Goal: Information Seeking & Learning: Check status

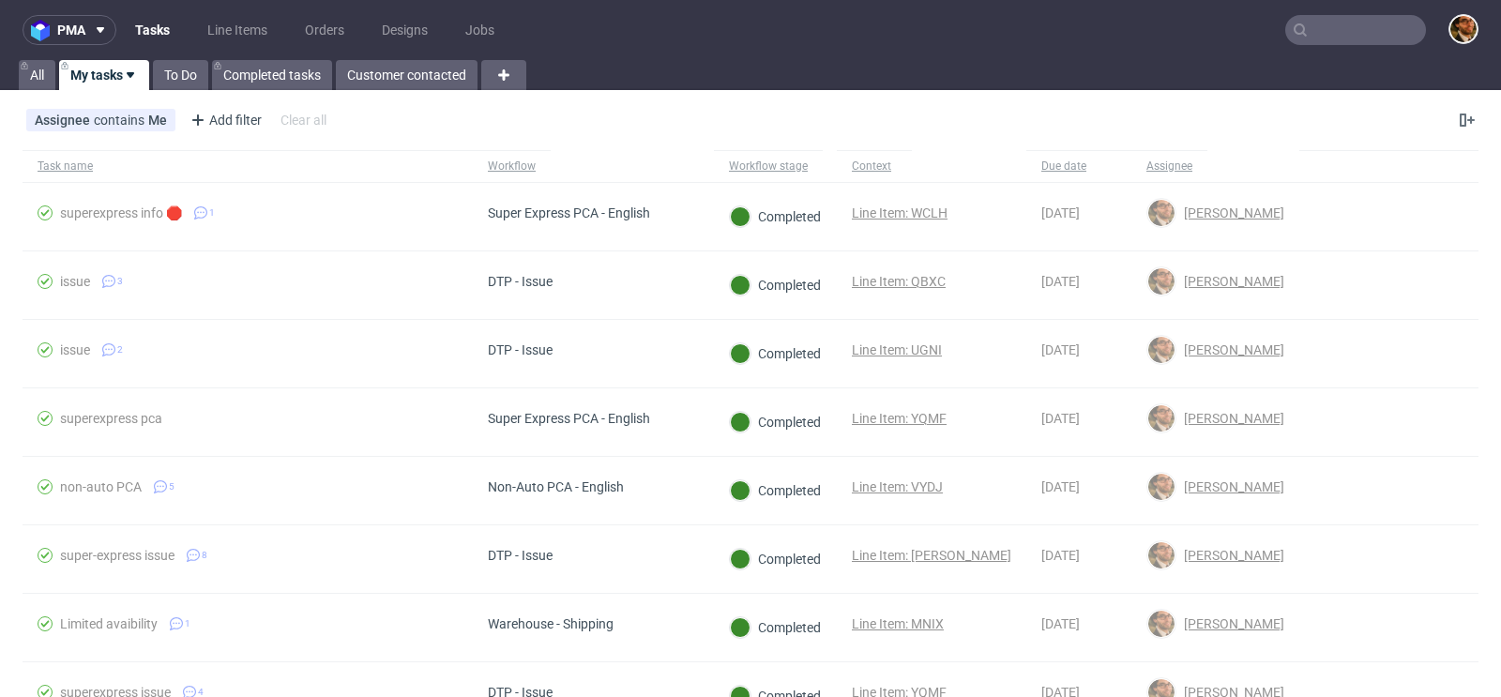
click at [1309, 34] on input "text" at bounding box center [1356, 30] width 141 height 30
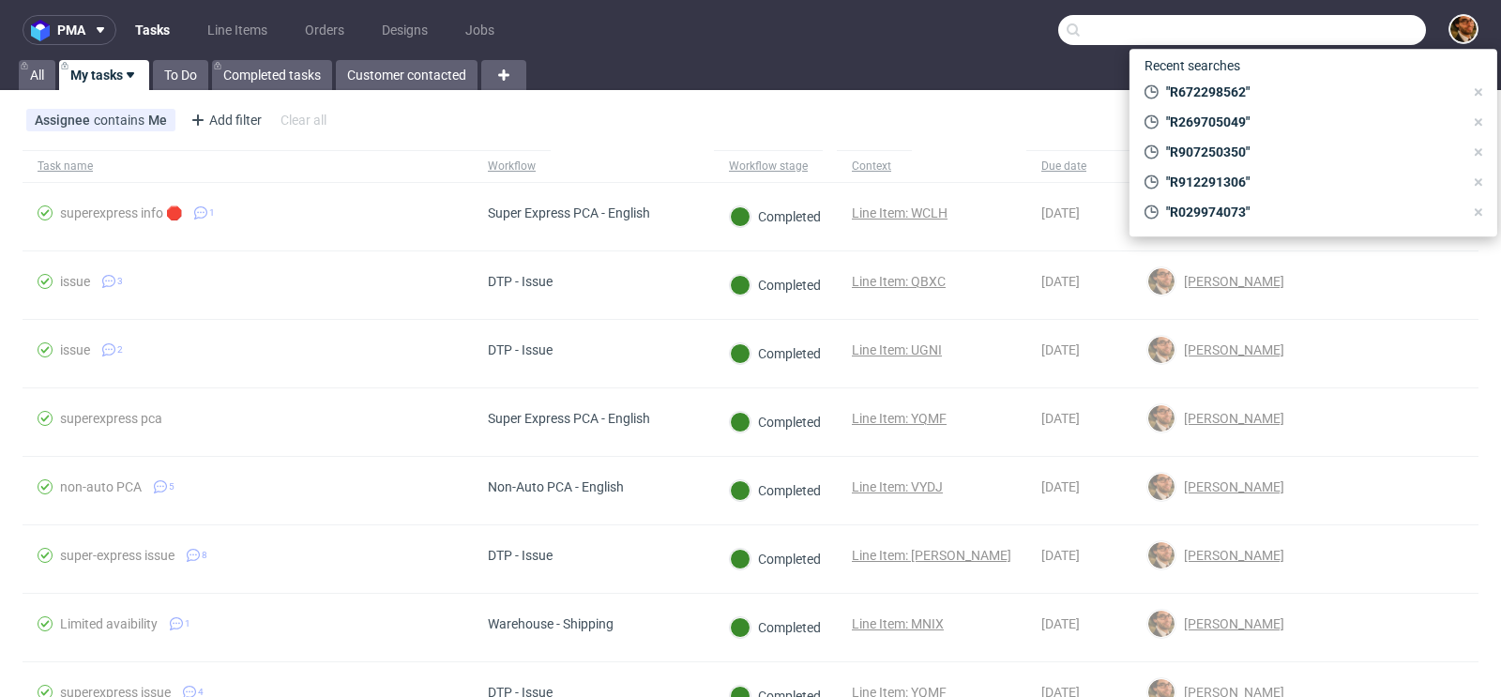
paste input "41266722229"
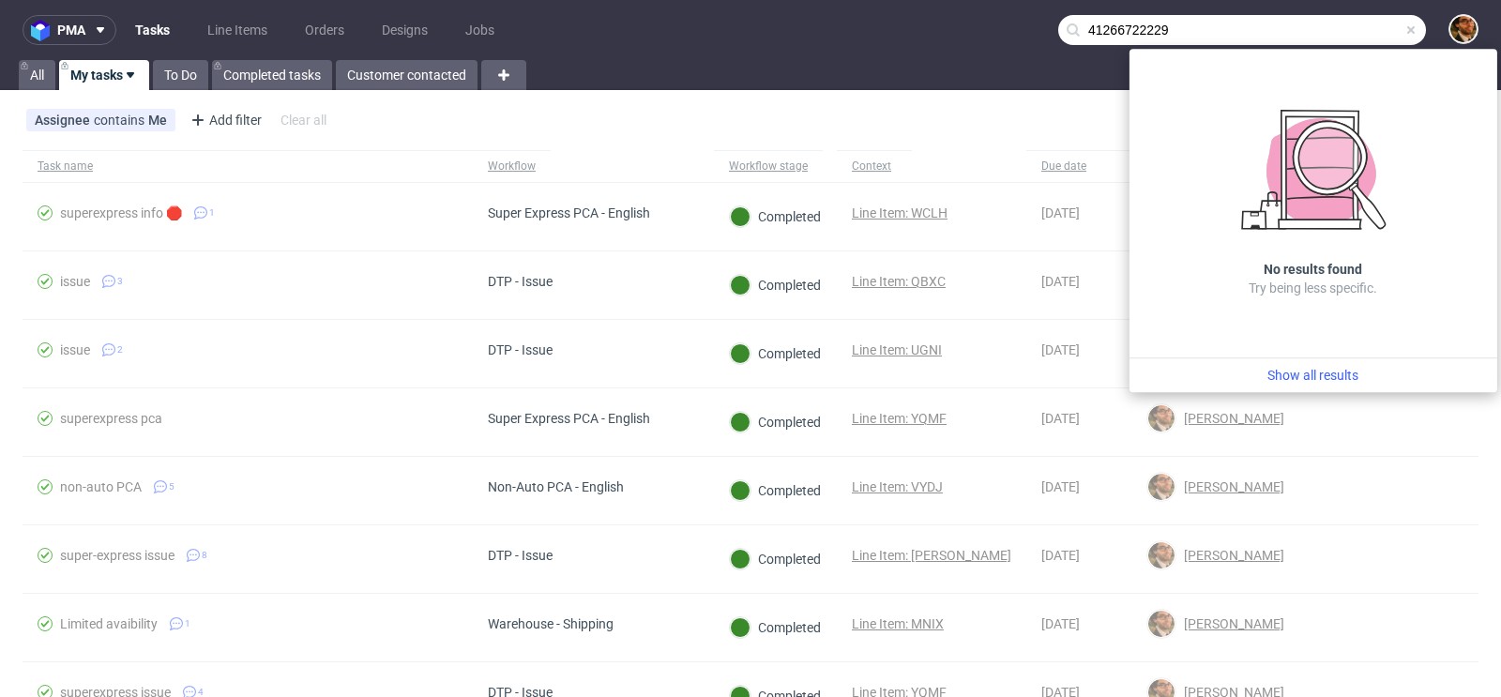
click at [1075, 28] on input "41266722229" at bounding box center [1242, 30] width 368 height 30
type input "41 266722229"
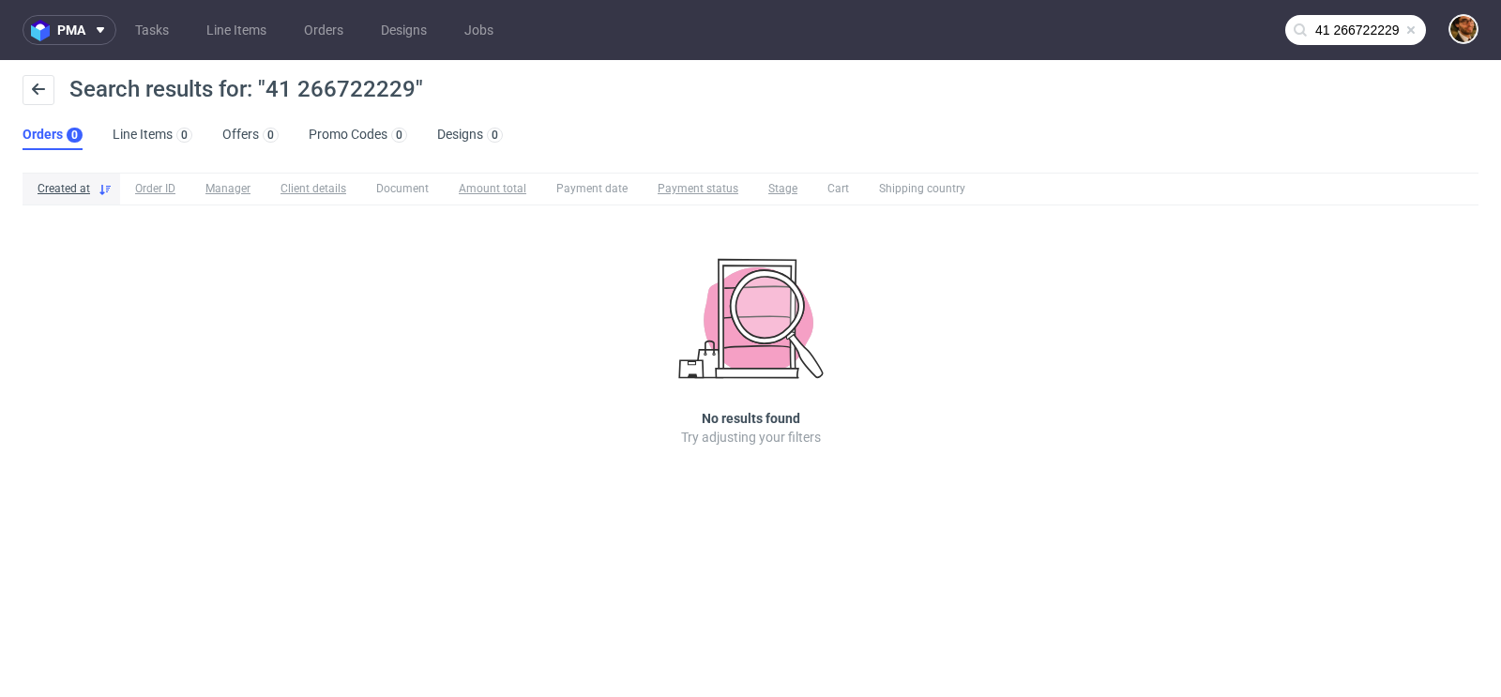
click at [1410, 29] on span at bounding box center [1411, 30] width 15 height 15
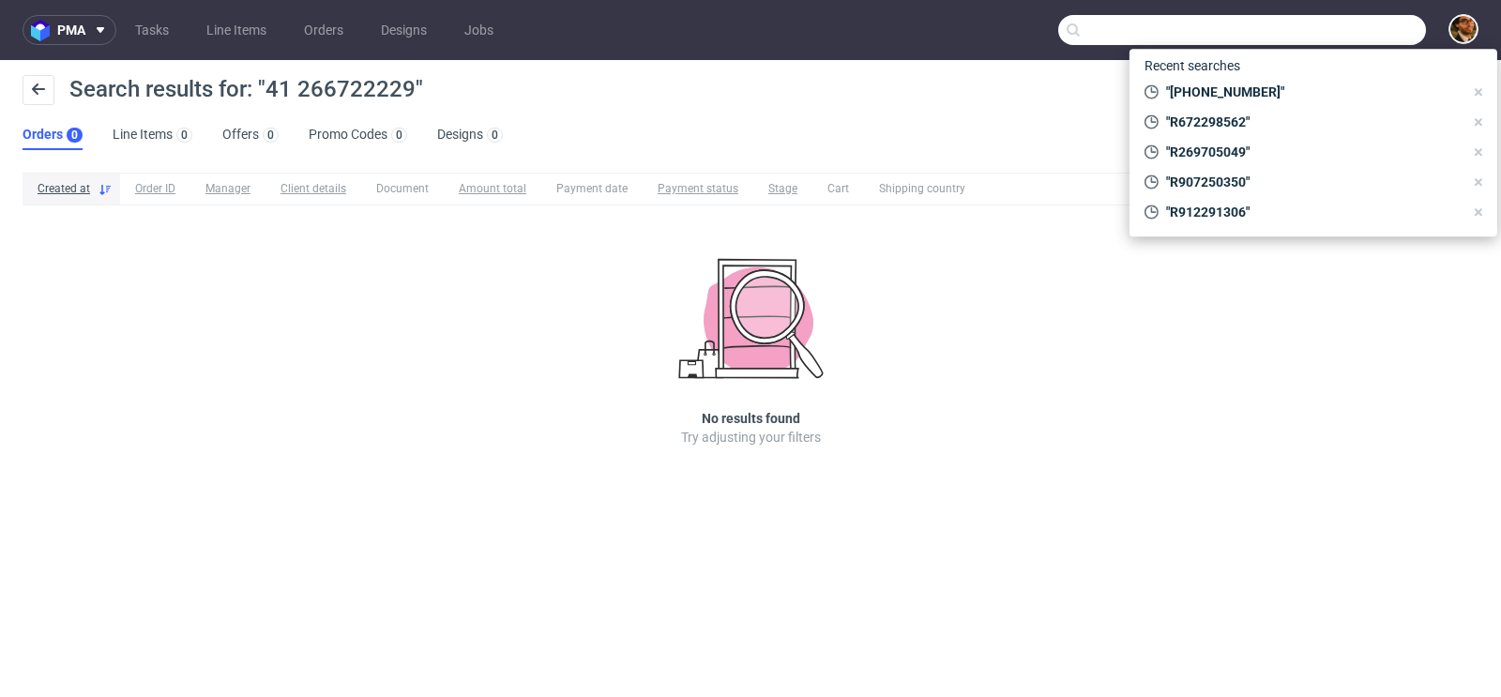
click at [1346, 22] on input "text" at bounding box center [1242, 30] width 368 height 30
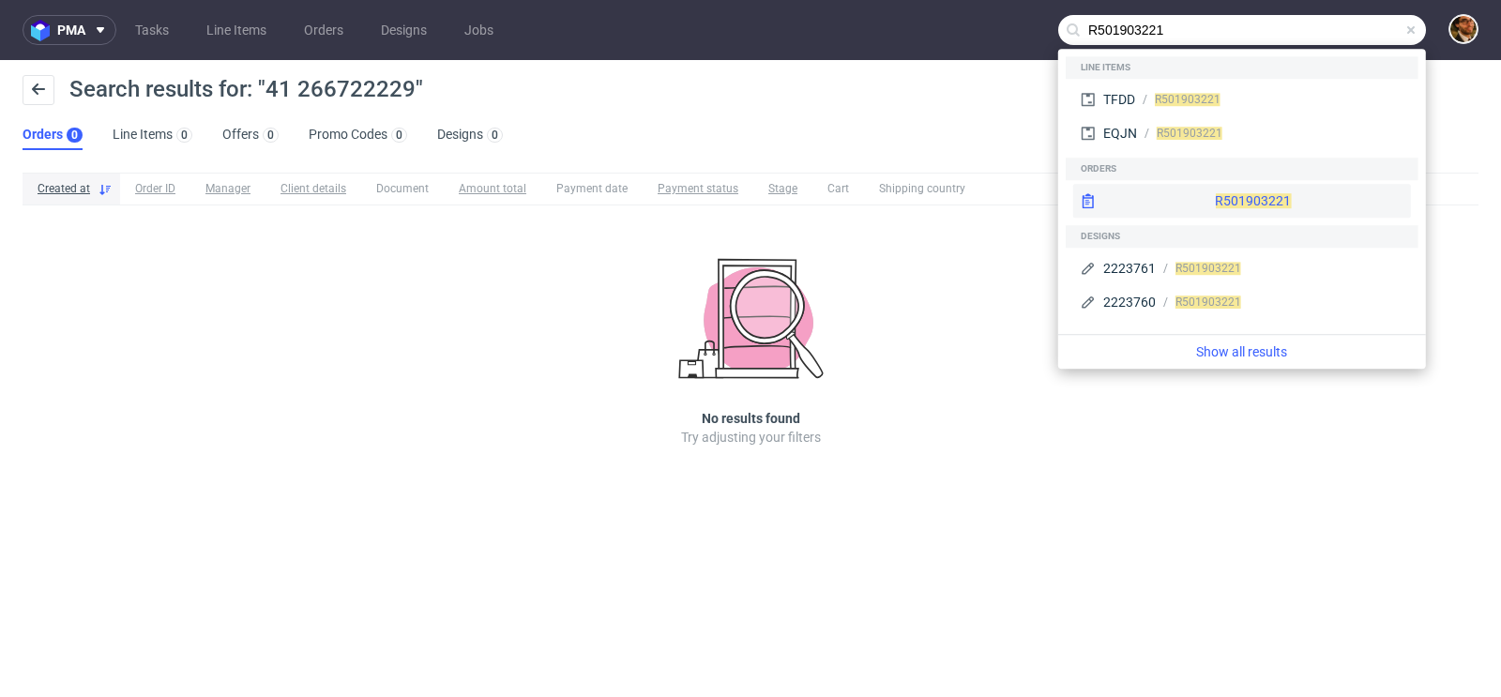
type input "R501903221"
click at [1233, 193] on div "R501903221" at bounding box center [1242, 201] width 338 height 34
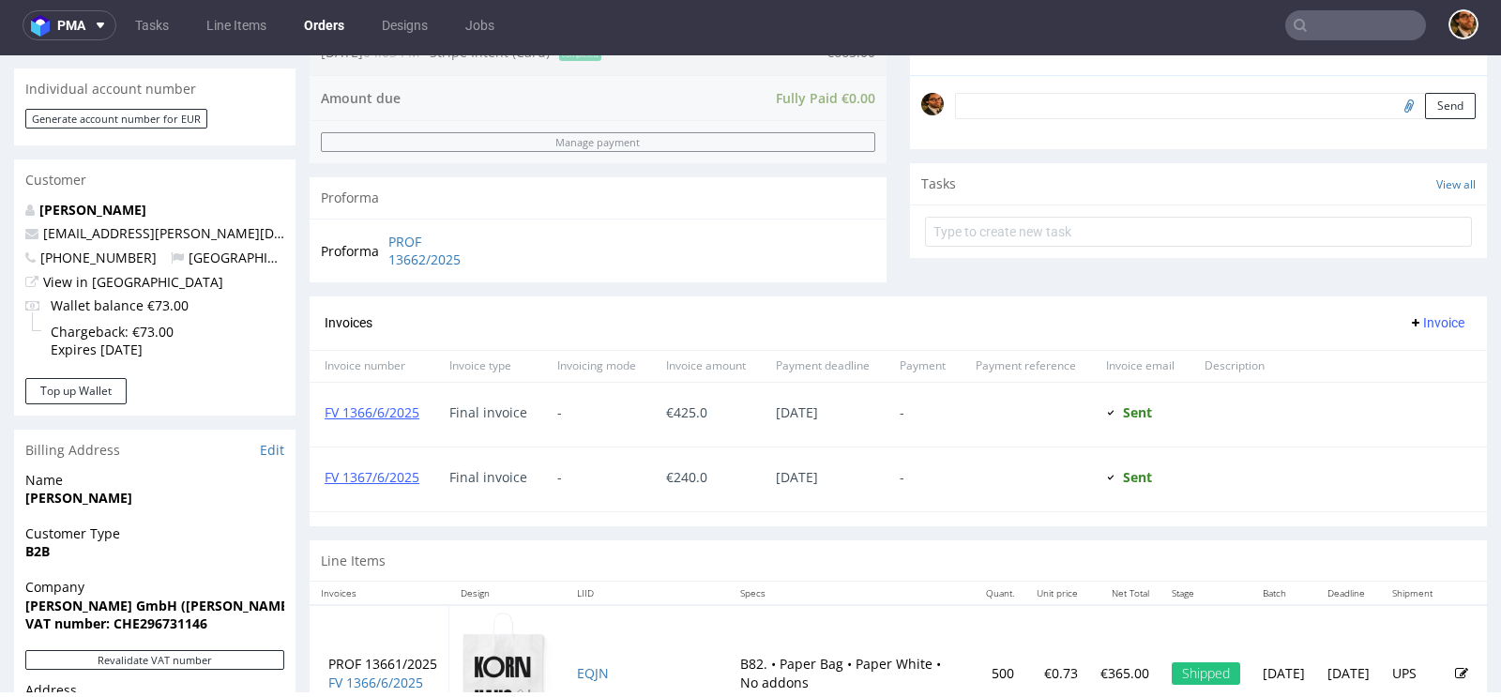
scroll to position [785, 0]
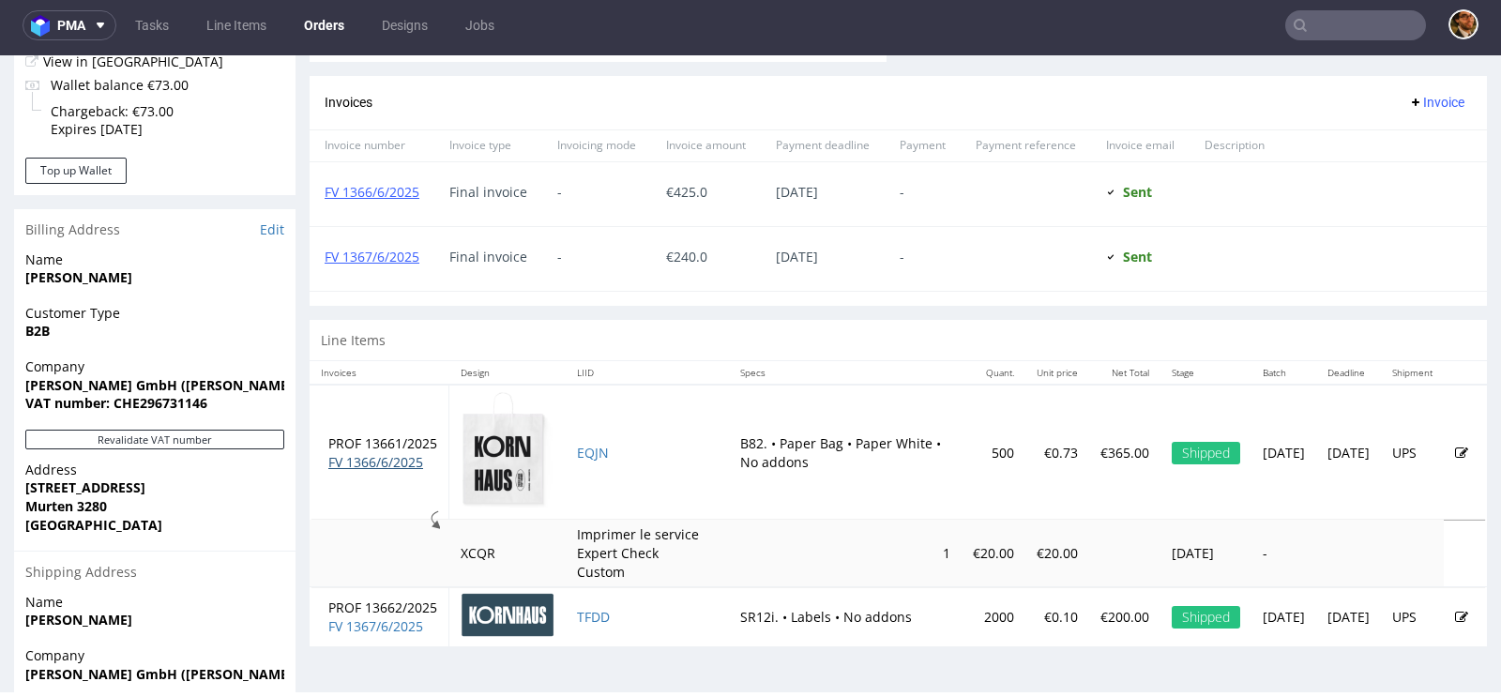
click at [373, 456] on link "FV 1366/6/2025" at bounding box center [375, 462] width 95 height 18
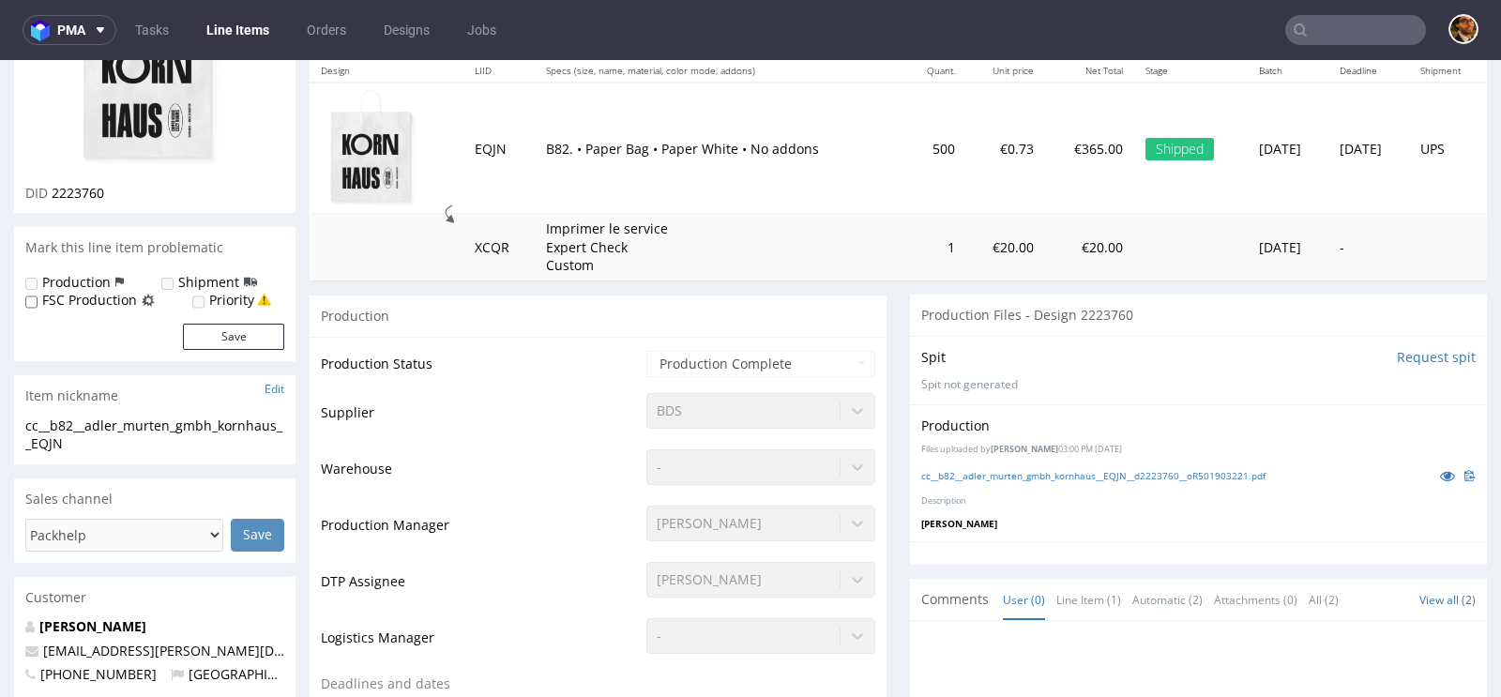
scroll to position [107, 0]
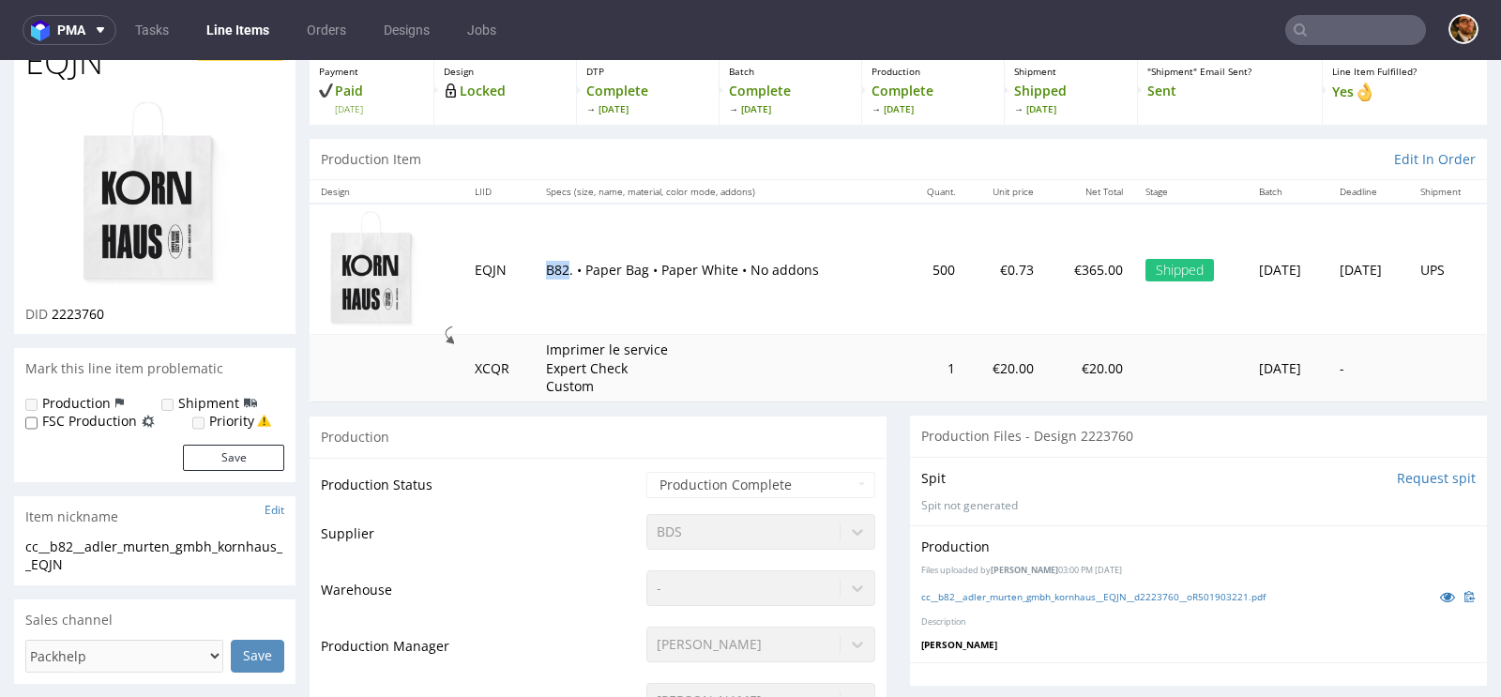
drag, startPoint x: 557, startPoint y: 269, endPoint x: 536, endPoint y: 269, distance: 21.6
click at [546, 269] on p "B82. • Paper Bag • Paper White • No addons" at bounding box center [718, 270] width 345 height 19
click at [700, 274] on p "B82. • Paper Bag • Paper White • No addons" at bounding box center [718, 270] width 345 height 19
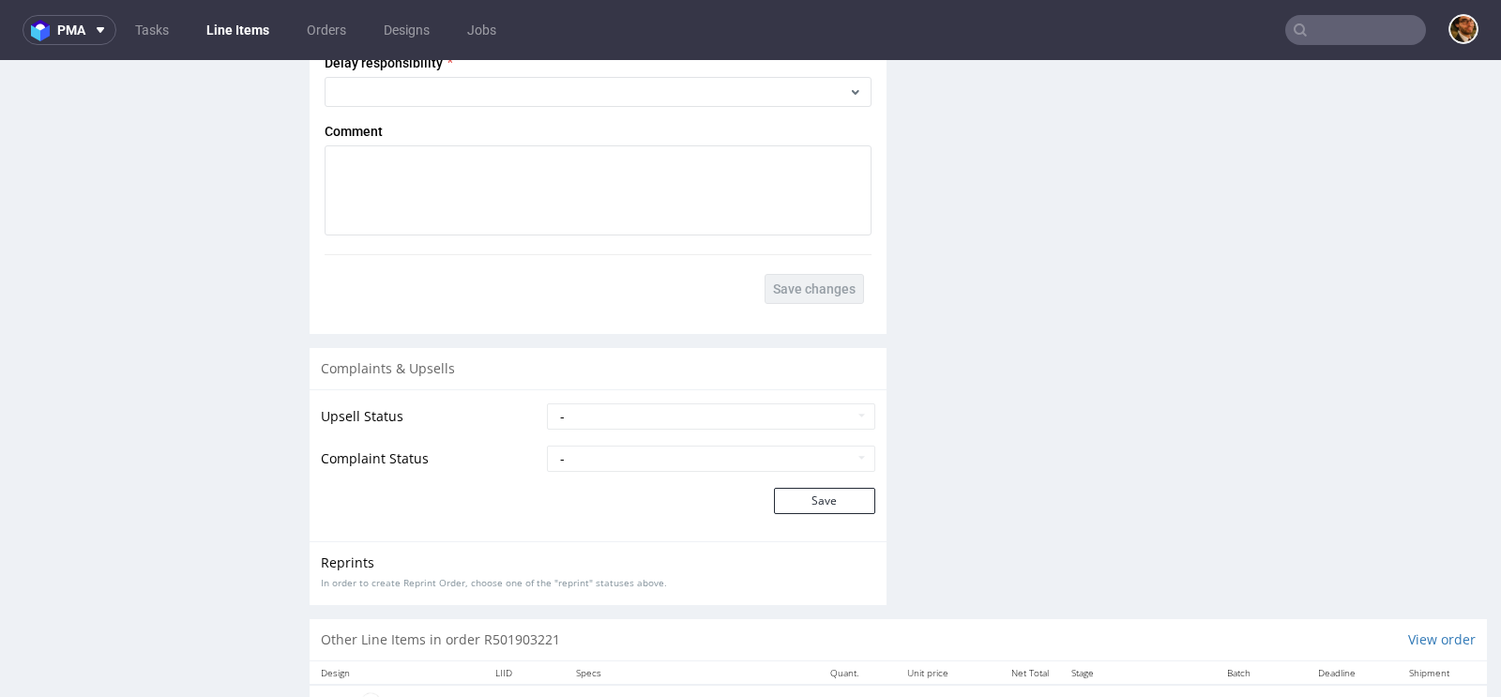
scroll to position [3032, 0]
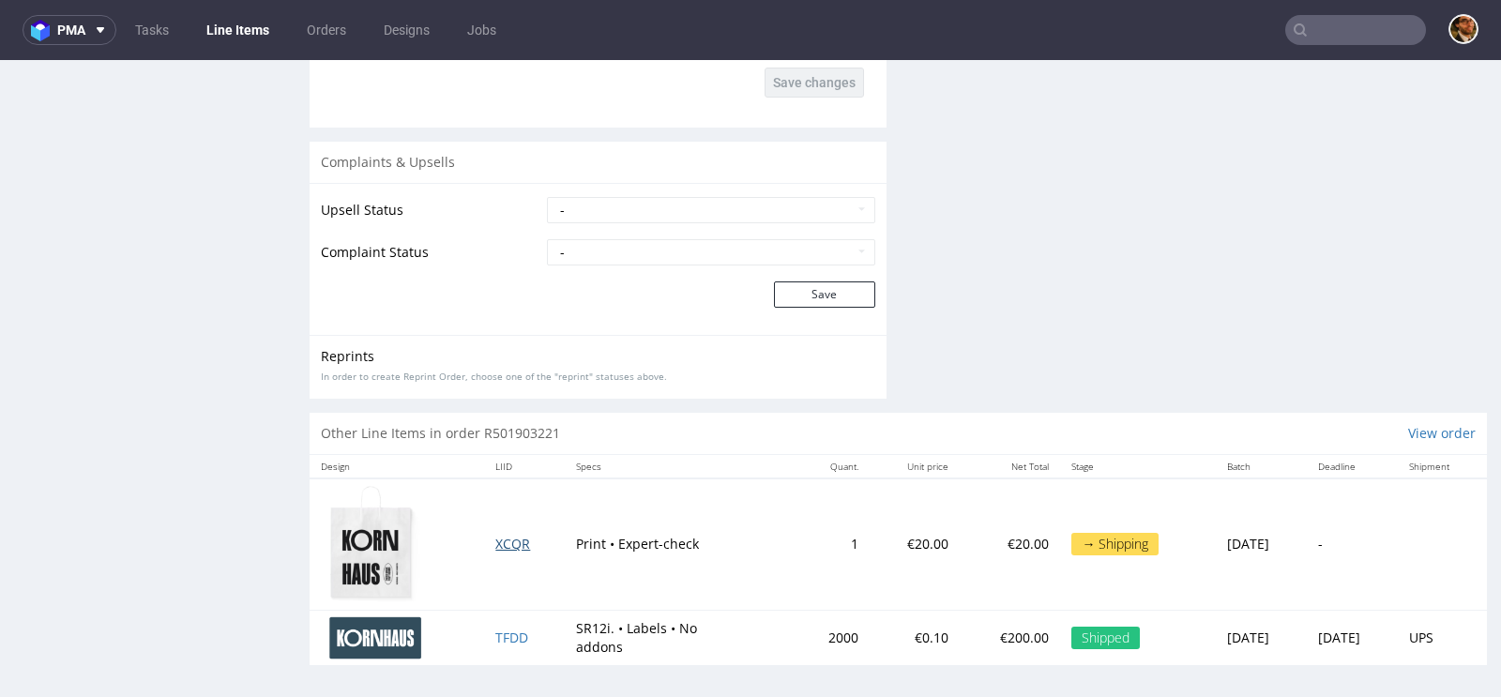
click at [498, 540] on span "XCQR" at bounding box center [512, 544] width 35 height 18
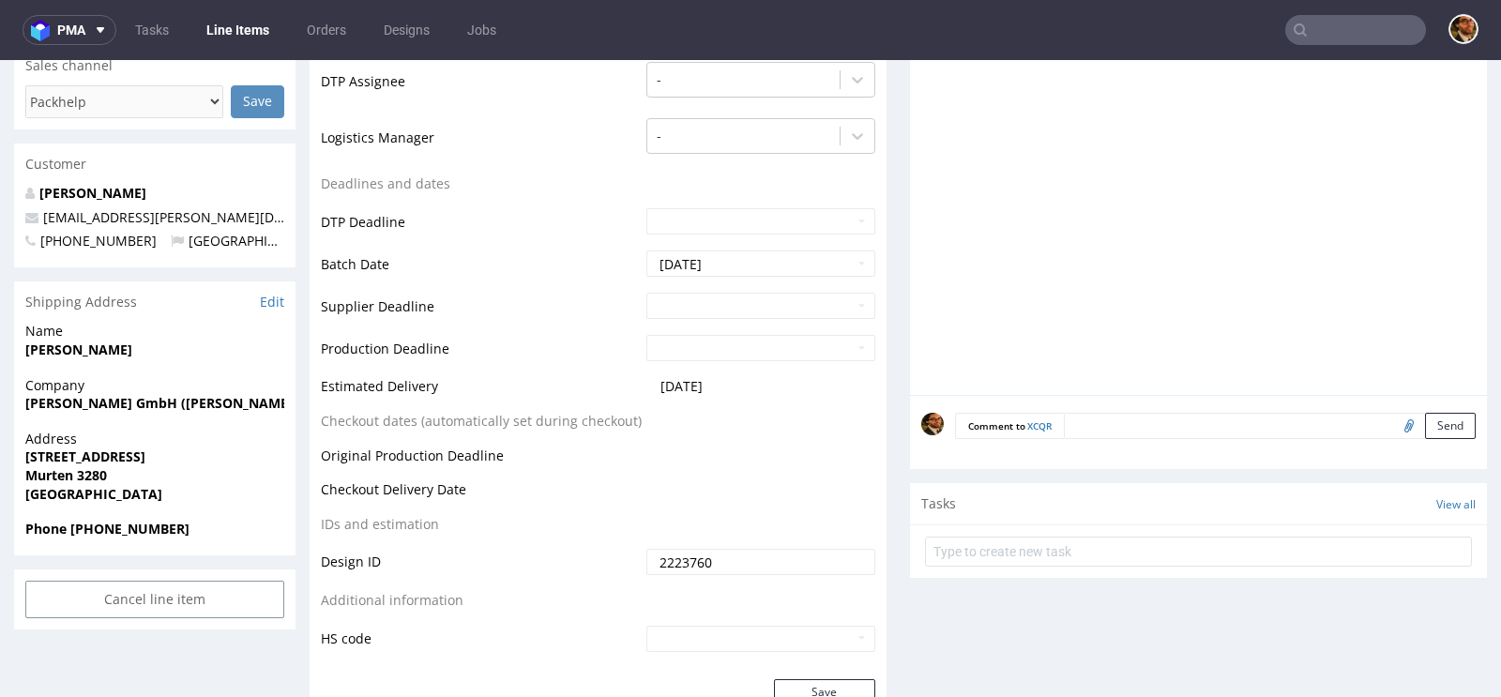
scroll to position [652, 0]
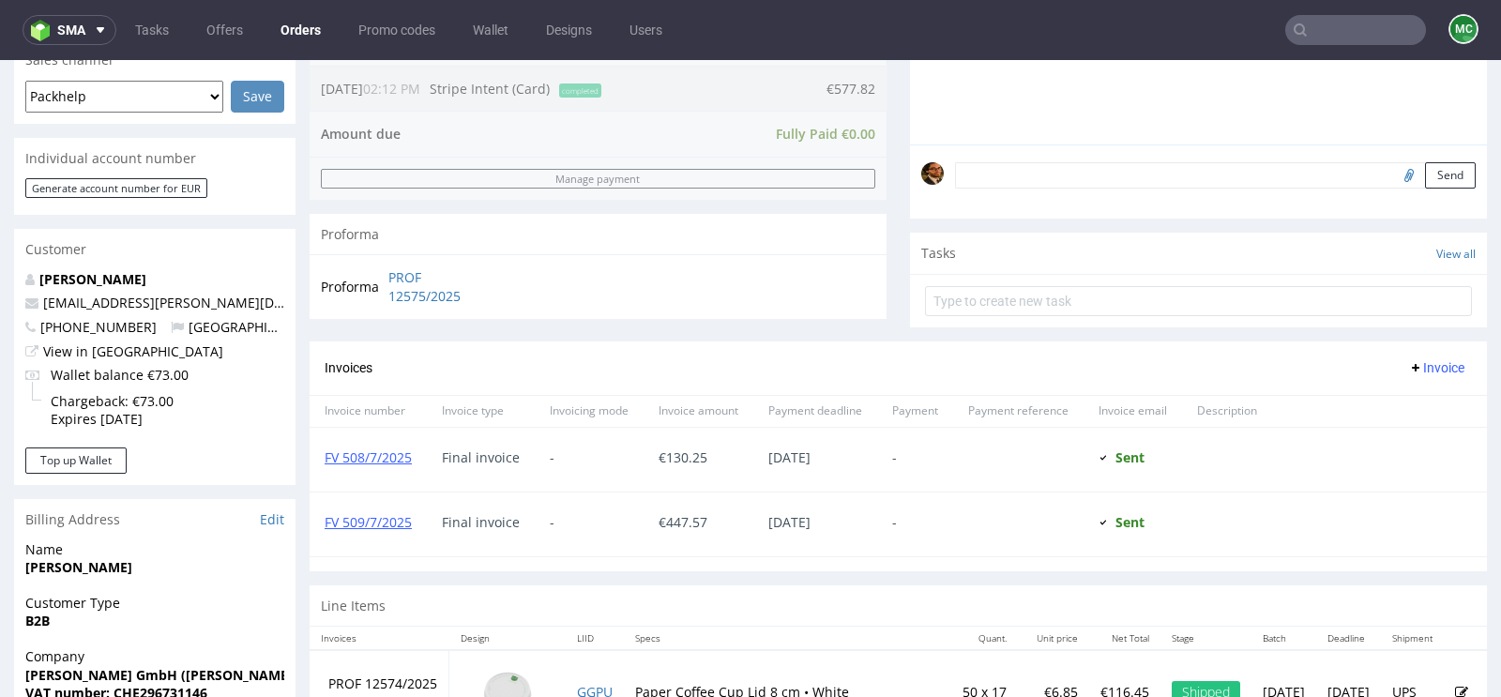
scroll to position [105, 0]
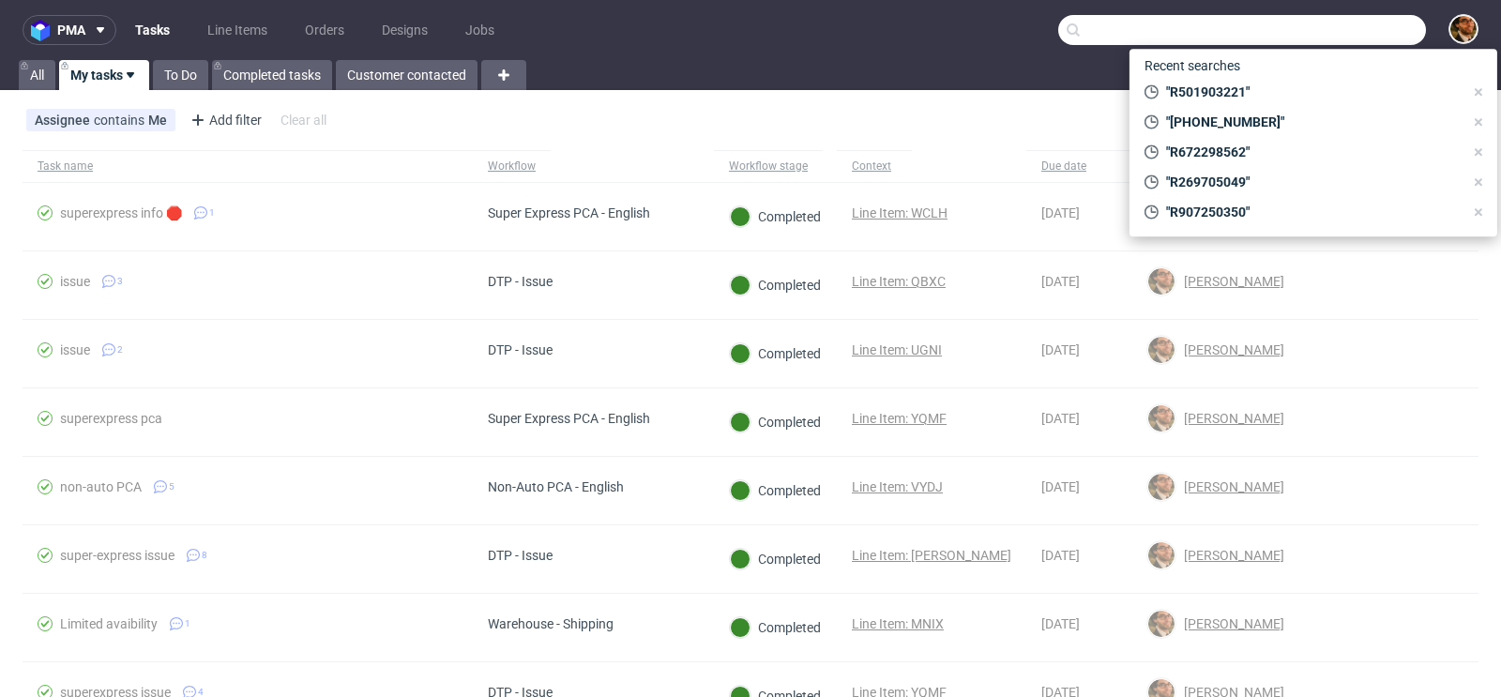
click at [1327, 33] on input "text" at bounding box center [1242, 30] width 368 height 30
paste input "produkcni@3kino.cz"
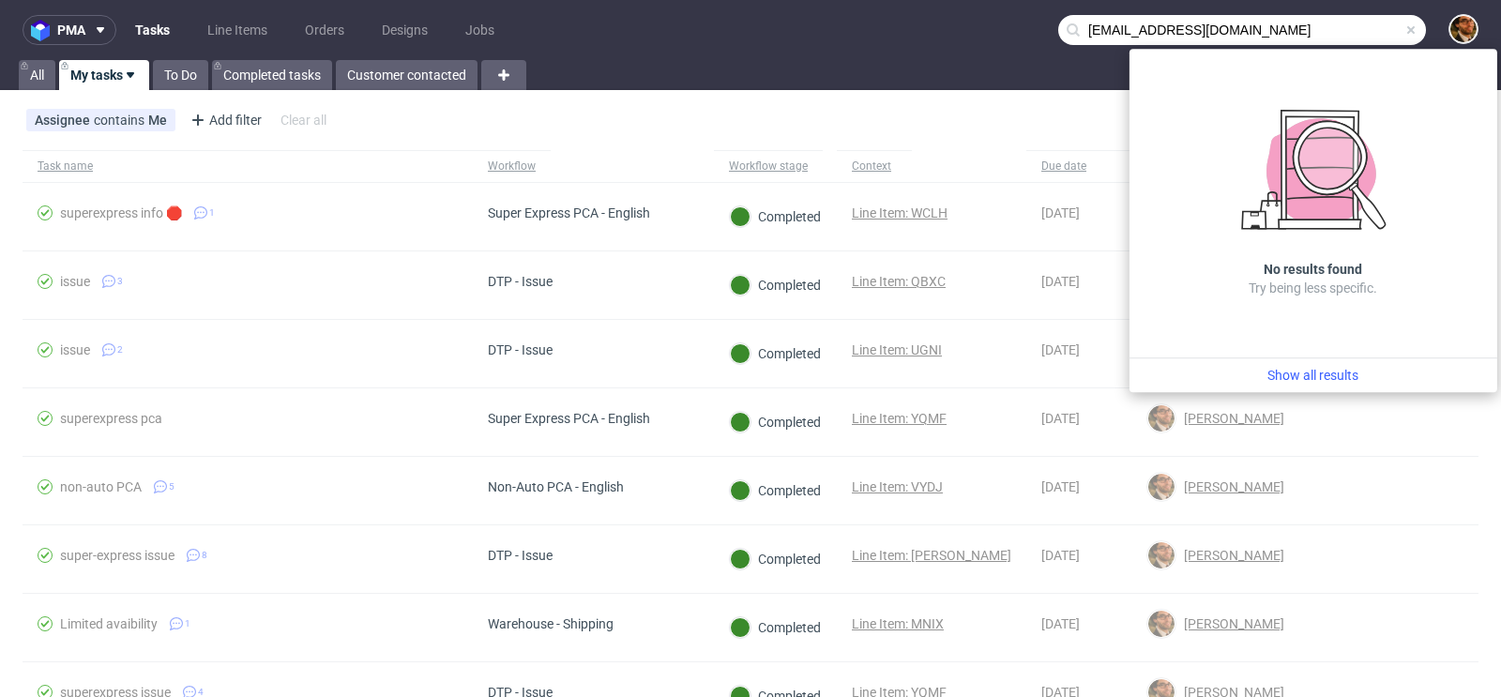
type input "produkcni@3kino.cz"
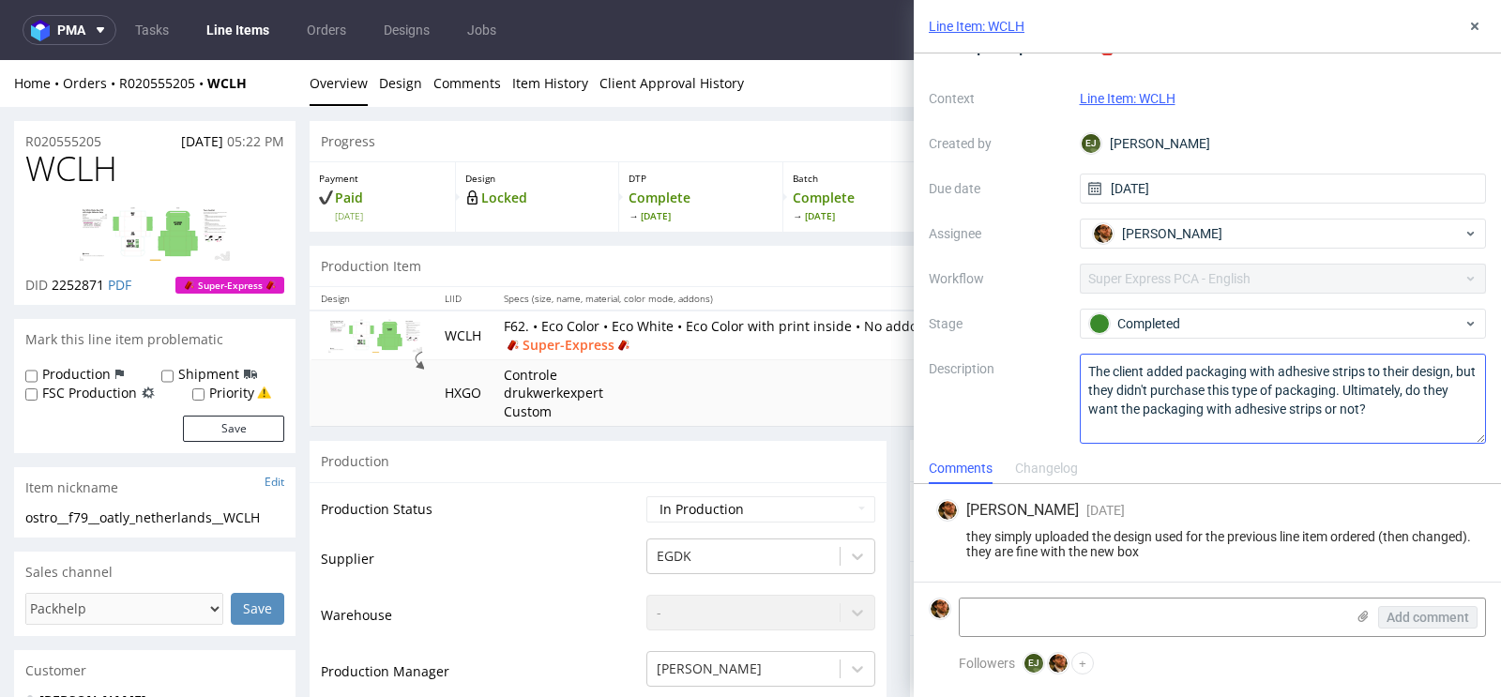
scroll to position [40, 0]
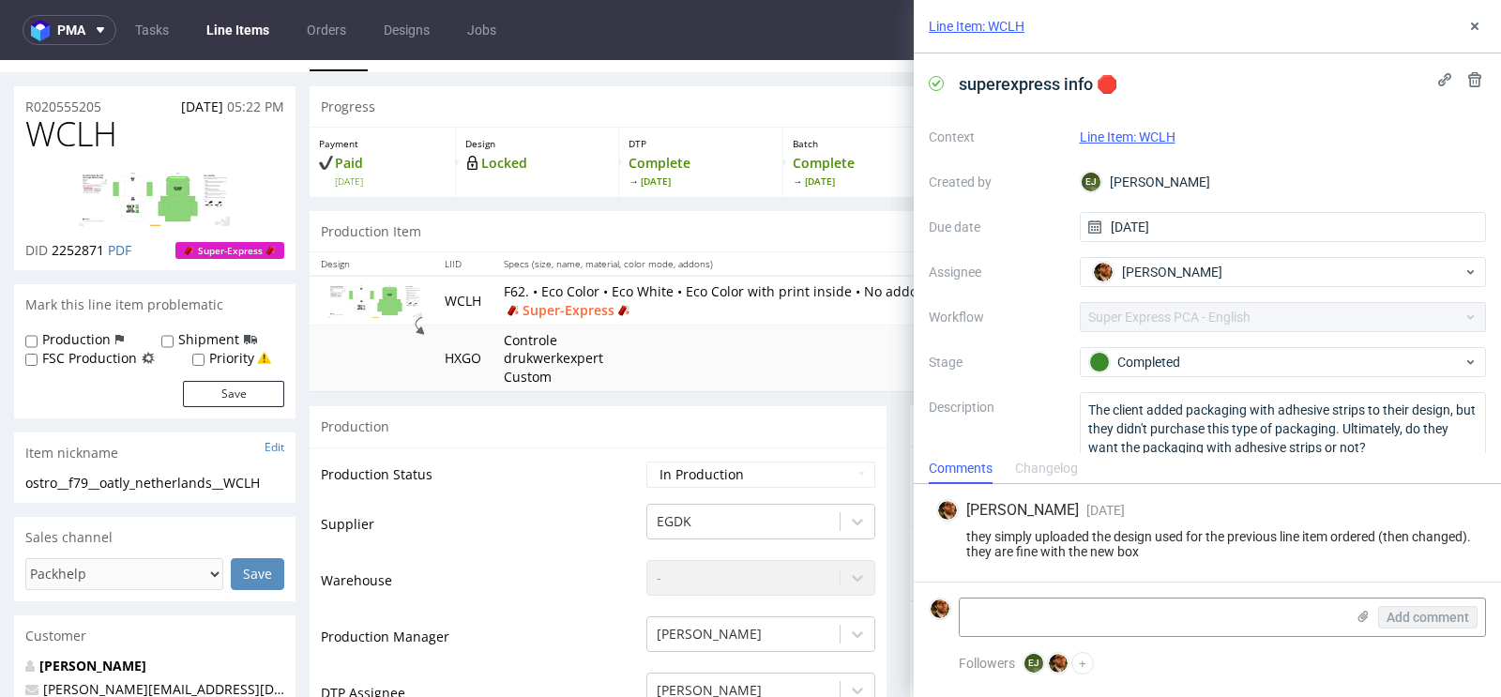
scroll to position [5, 0]
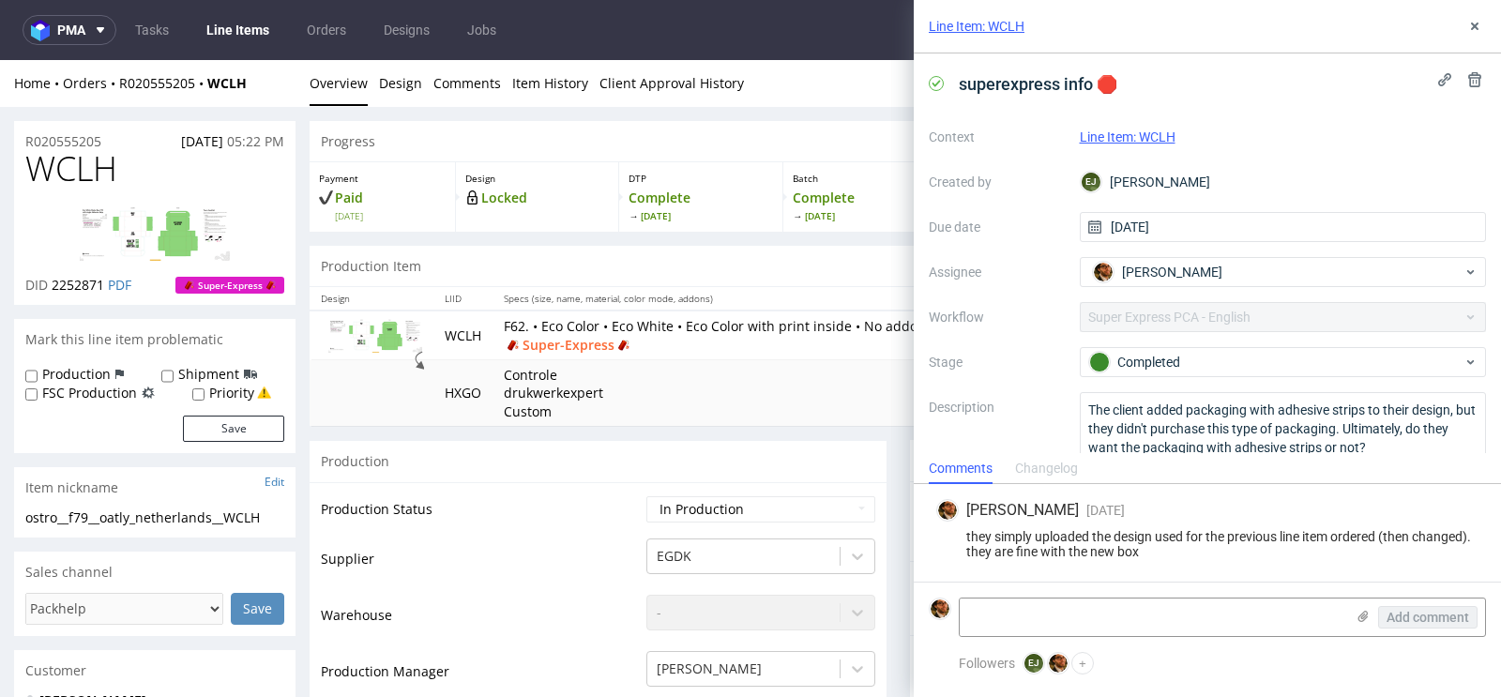
click at [1157, 130] on link "Line Item: WCLH" at bounding box center [1128, 136] width 96 height 15
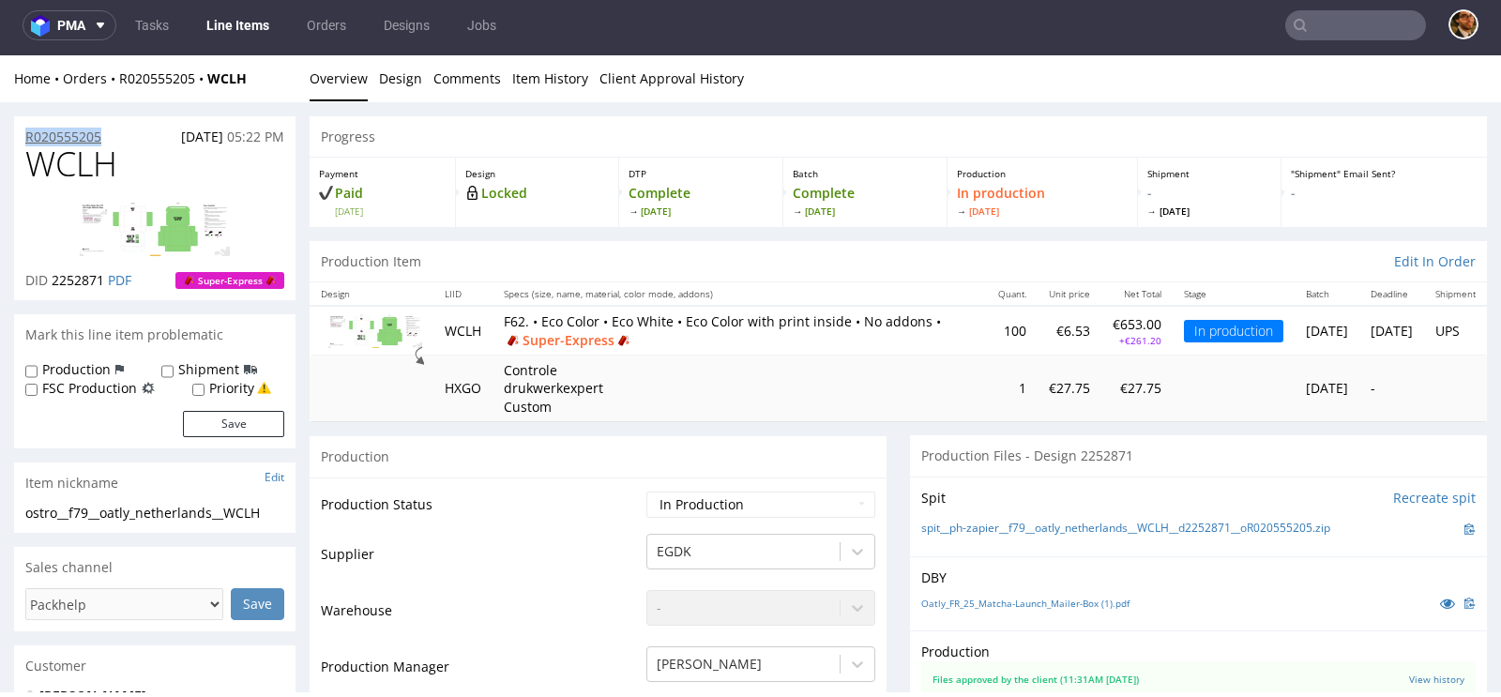
drag, startPoint x: 120, startPoint y: 137, endPoint x: 25, endPoint y: 140, distance: 94.8
click at [25, 140] on div "R020555205 28.08.2025 05:22 PM" at bounding box center [155, 131] width 282 height 30
copy p "R020555205"
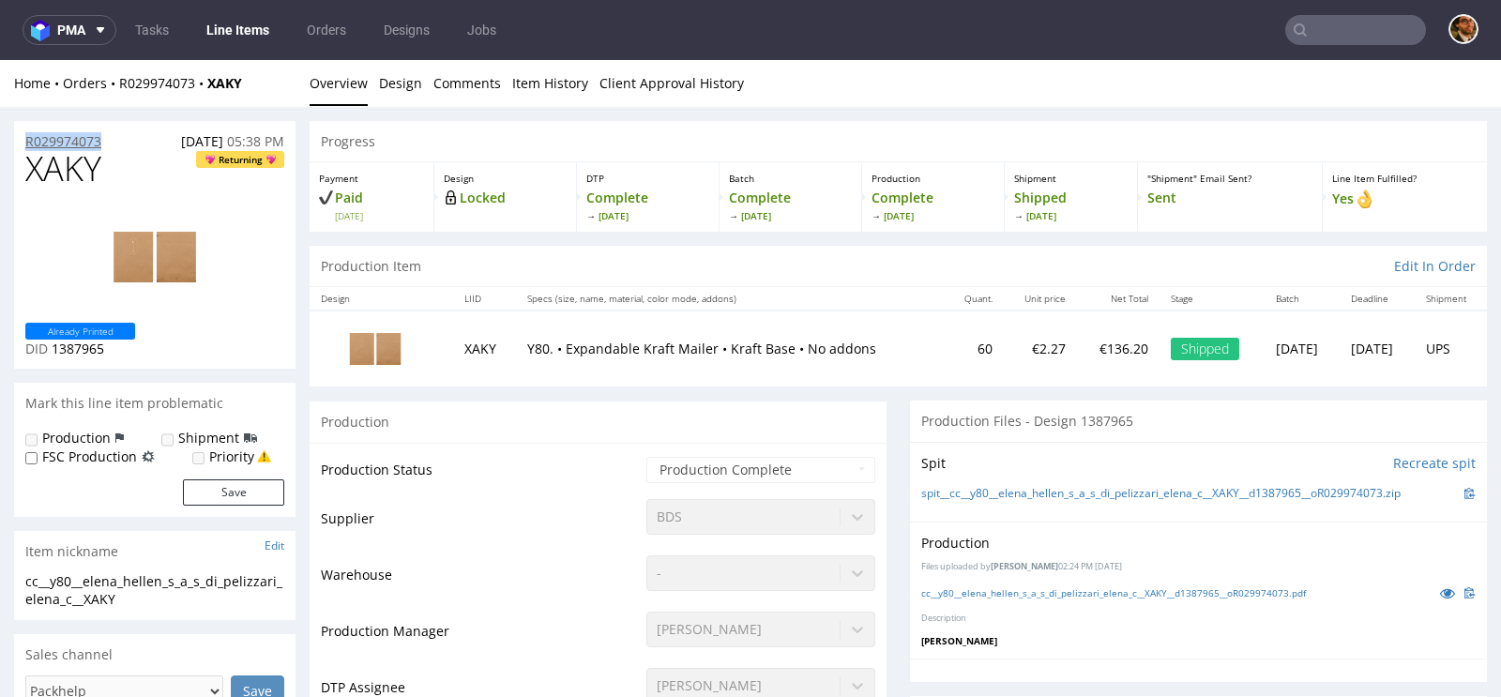
drag, startPoint x: 123, startPoint y: 139, endPoint x: 27, endPoint y: 139, distance: 95.7
click at [27, 139] on div "R029974073 [DATE] 05:38 PM" at bounding box center [155, 136] width 282 height 30
copy p "R029974073"
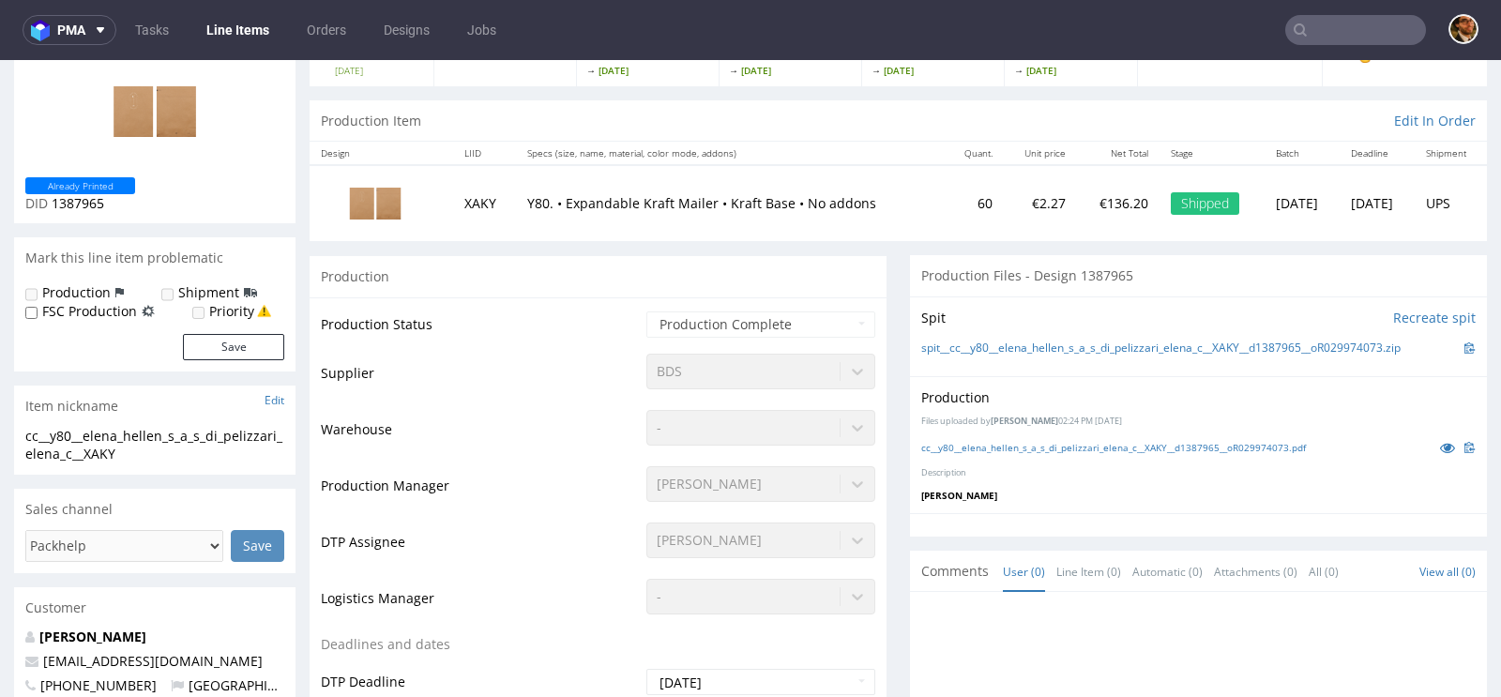
scroll to position [389, 0]
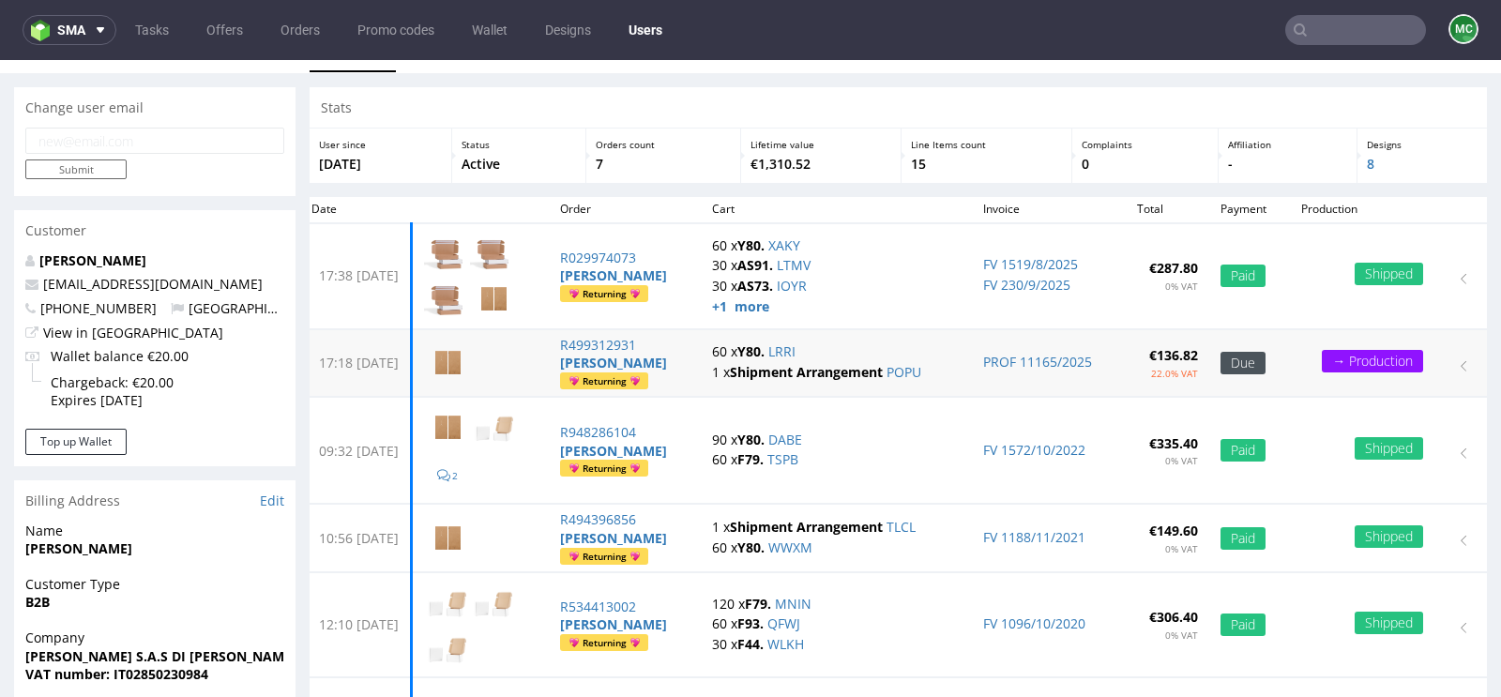
scroll to position [33, 0]
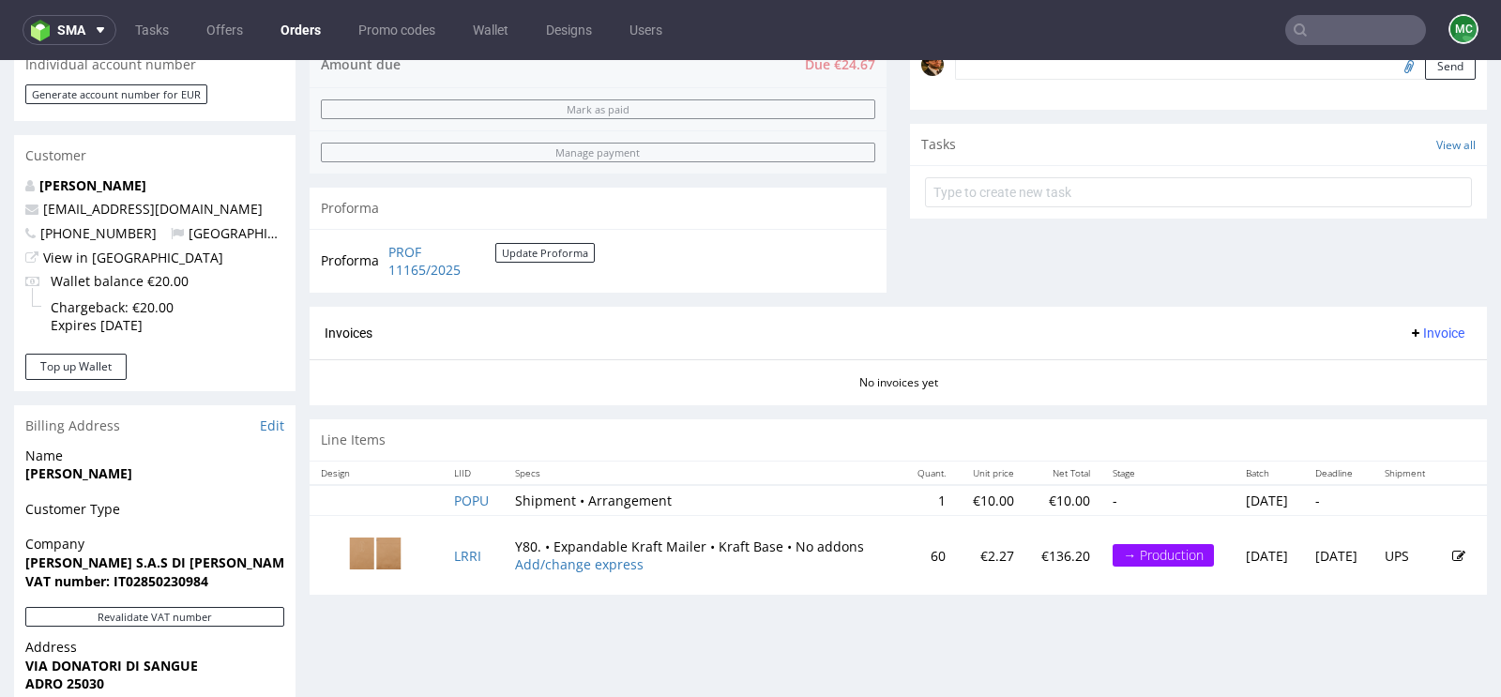
scroll to position [700, 0]
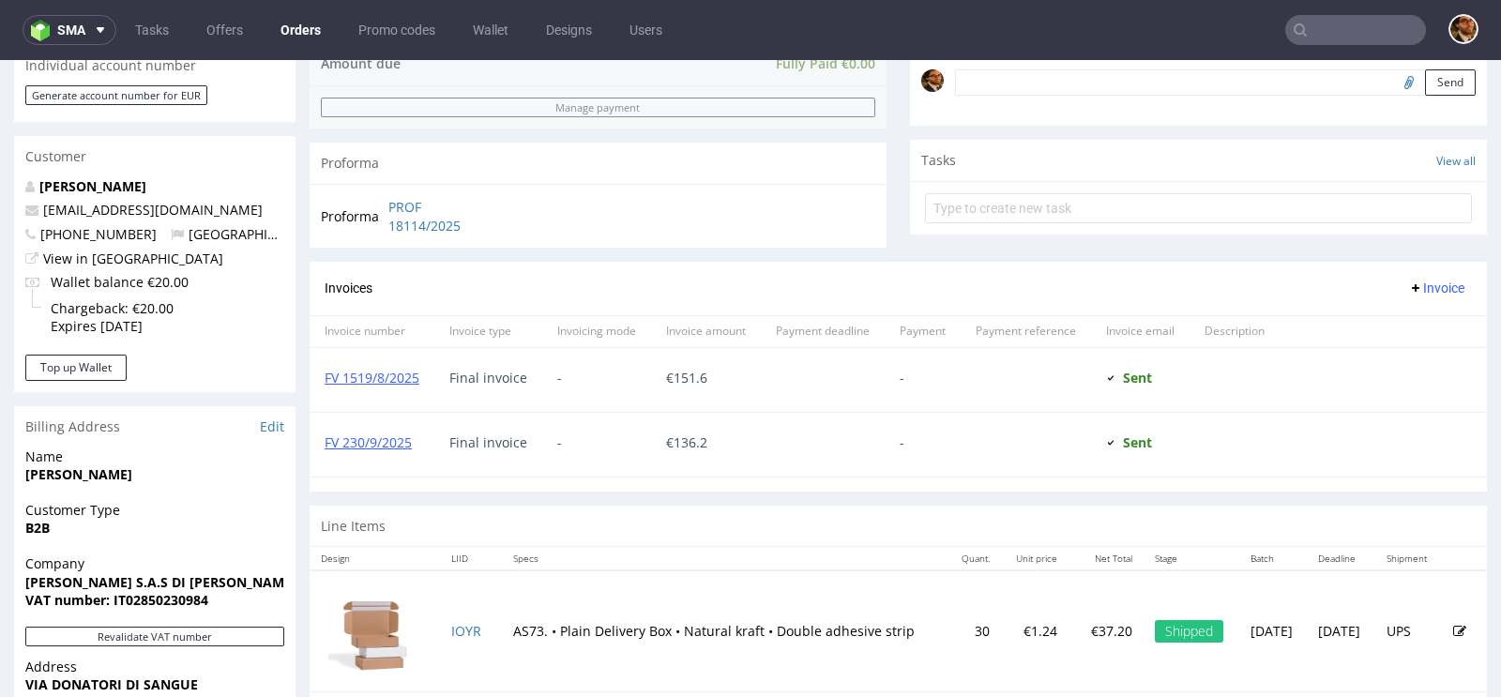
scroll to position [941, 0]
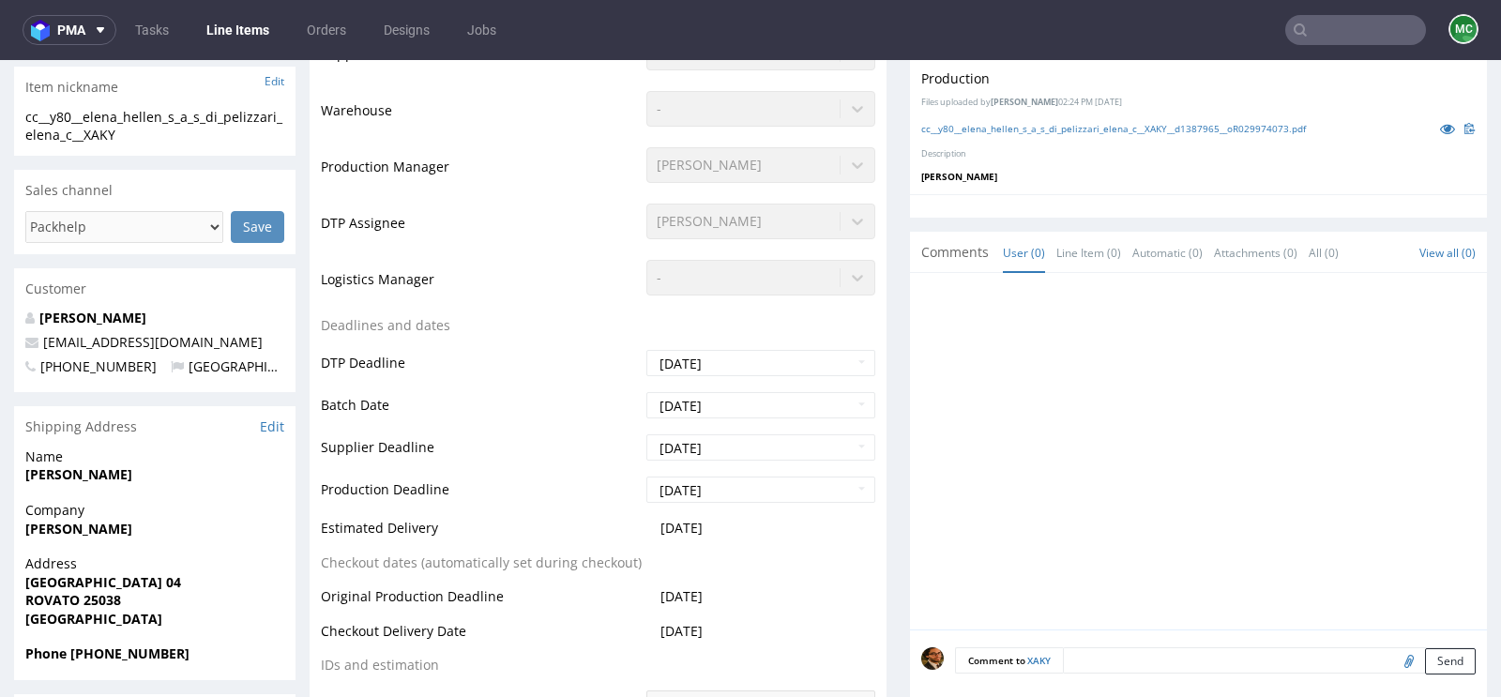
scroll to position [592, 0]
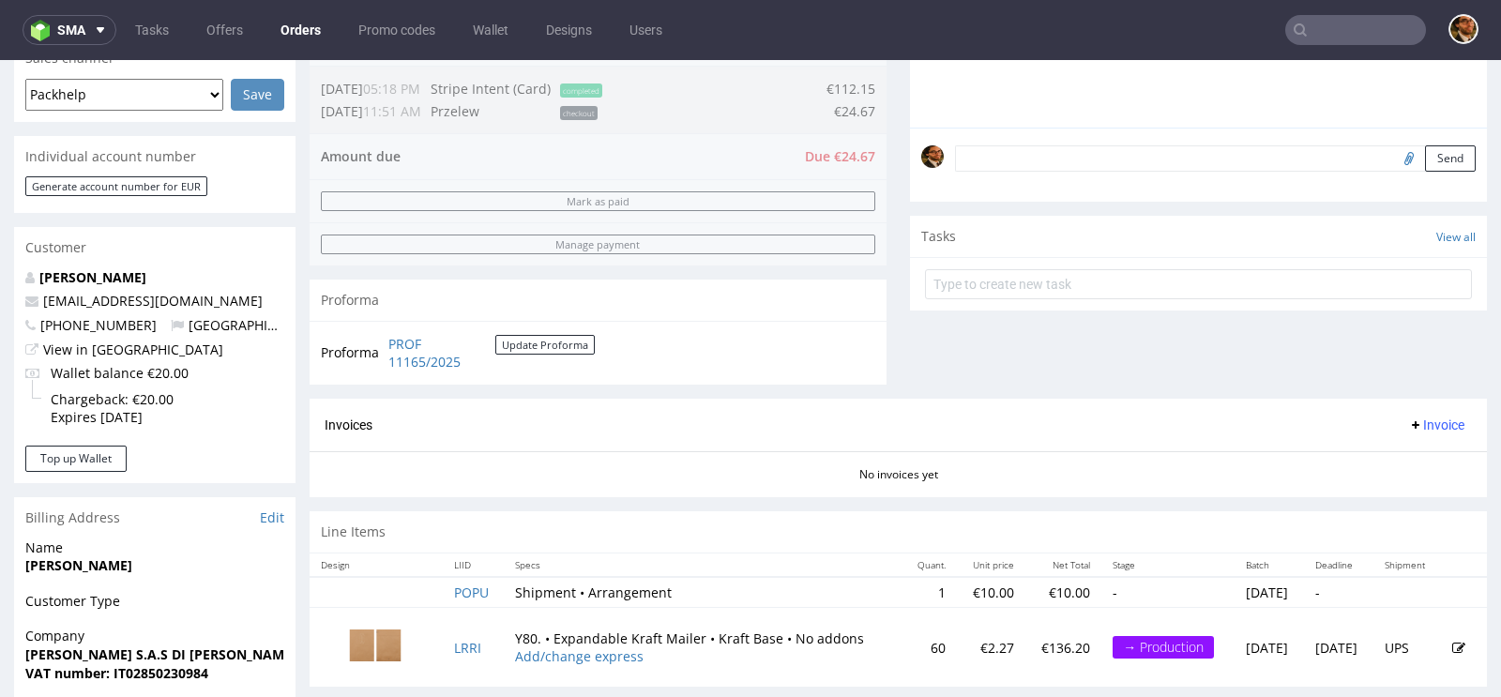
scroll to position [614, 0]
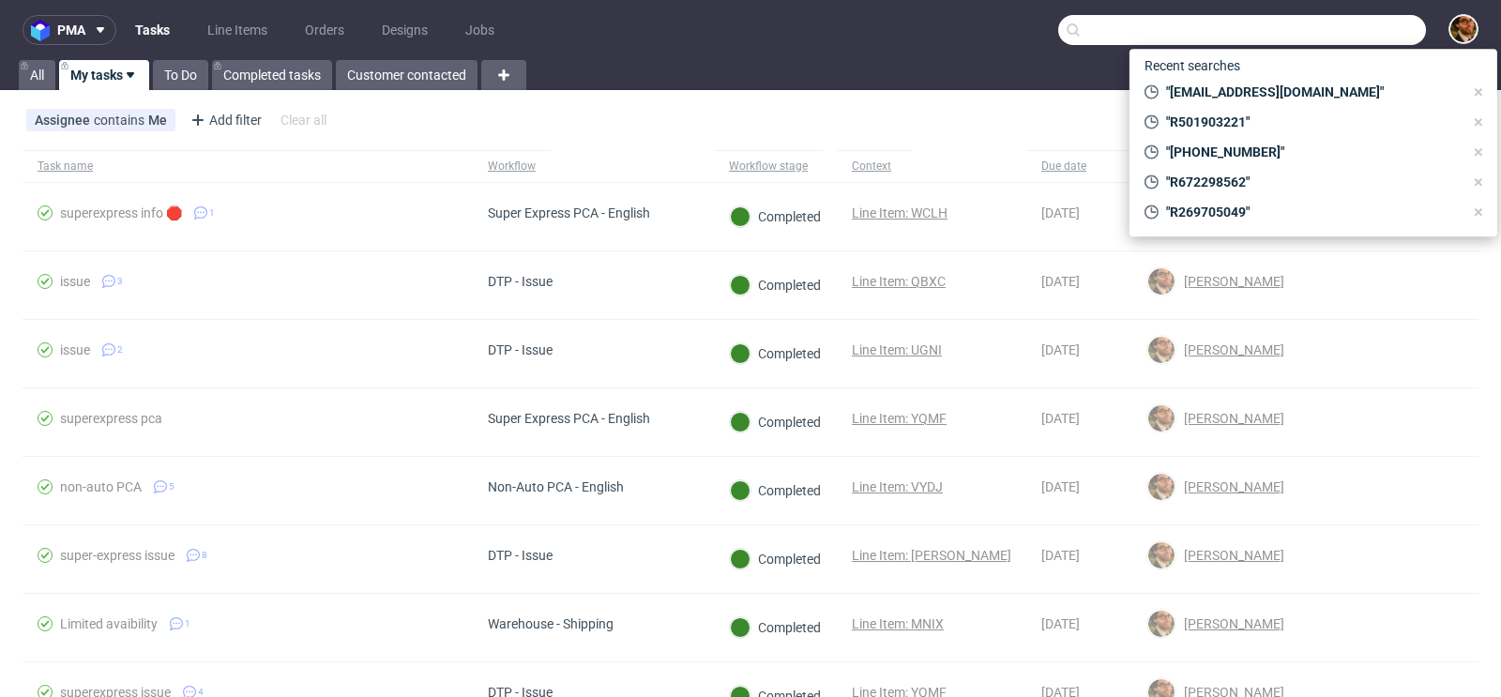
click at [1310, 39] on input "text" at bounding box center [1242, 30] width 368 height 30
paste input "R425862664"
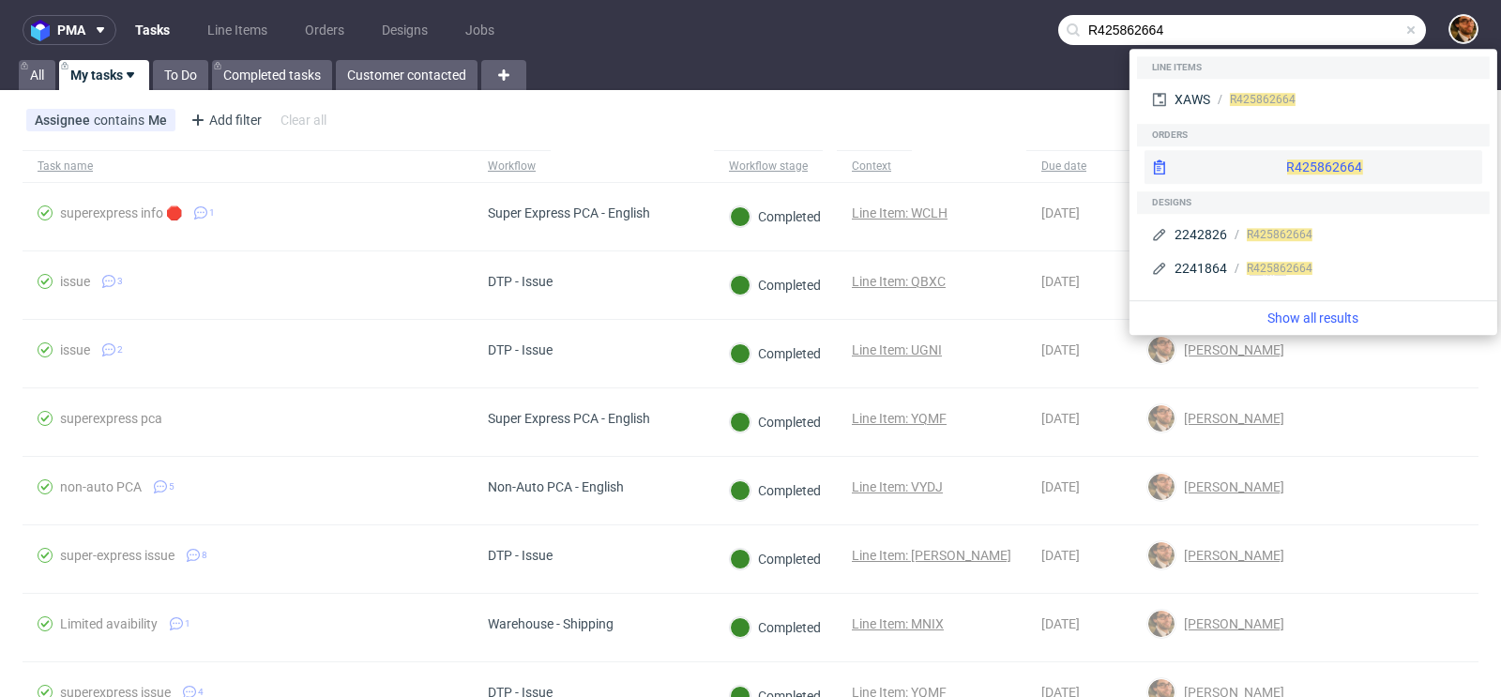
type input "R425862664"
click at [1292, 162] on div "R425862664" at bounding box center [1314, 167] width 338 height 34
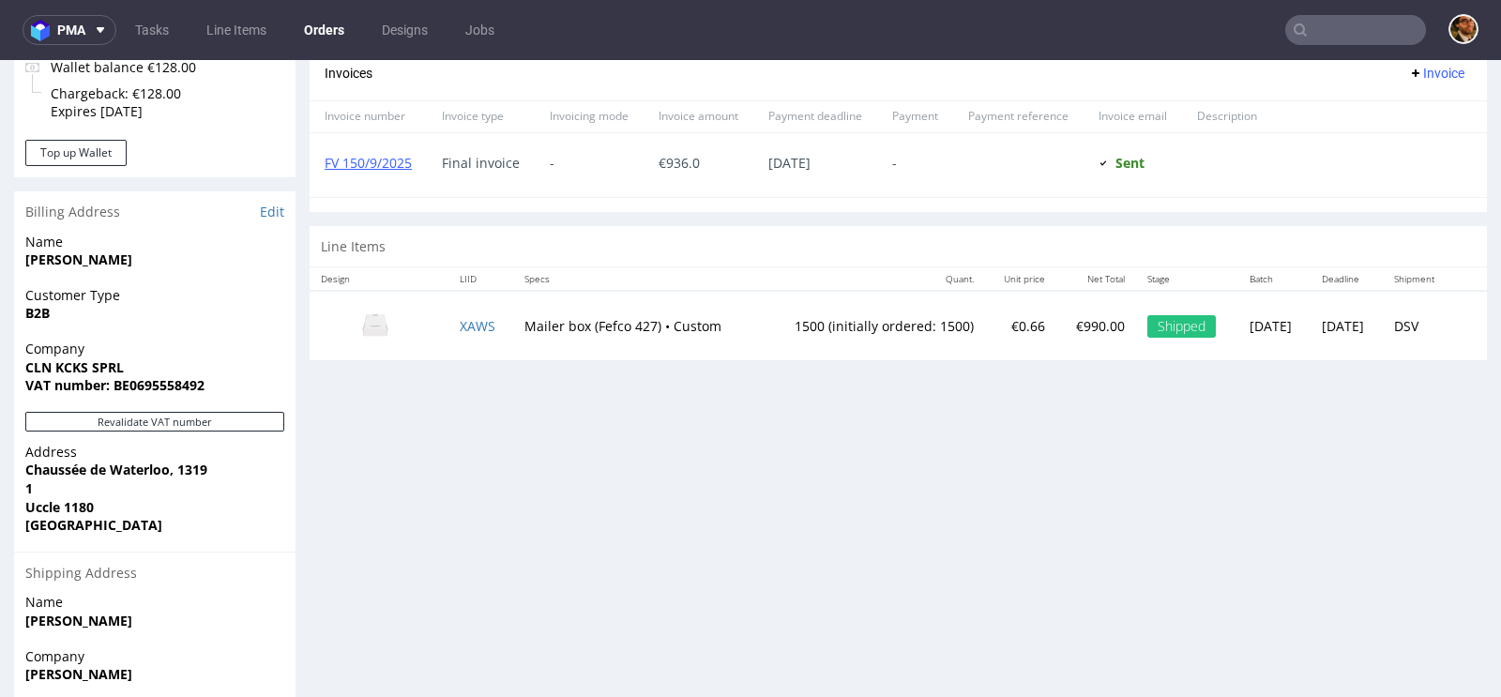
scroll to position [809, 0]
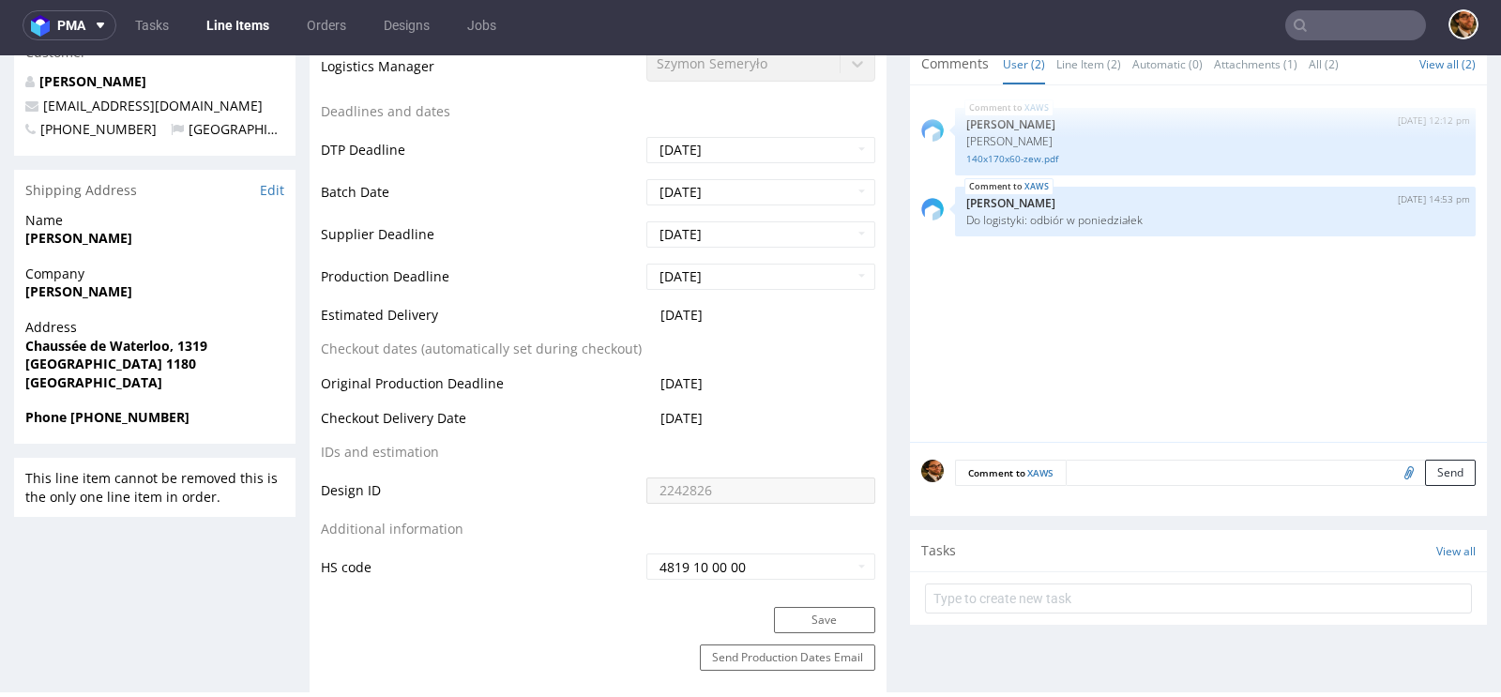
scroll to position [419, 0]
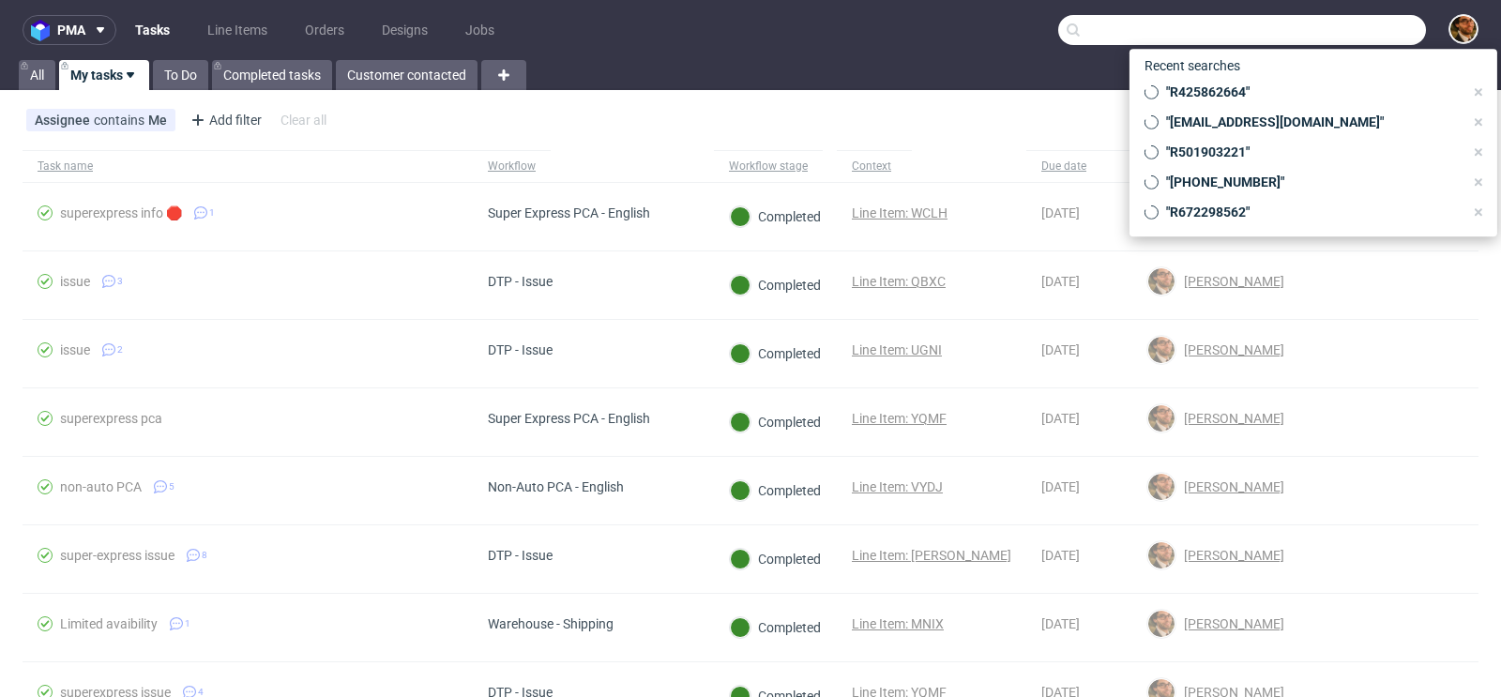
click at [1322, 27] on input "text" at bounding box center [1242, 30] width 368 height 30
paste input "R234256904"
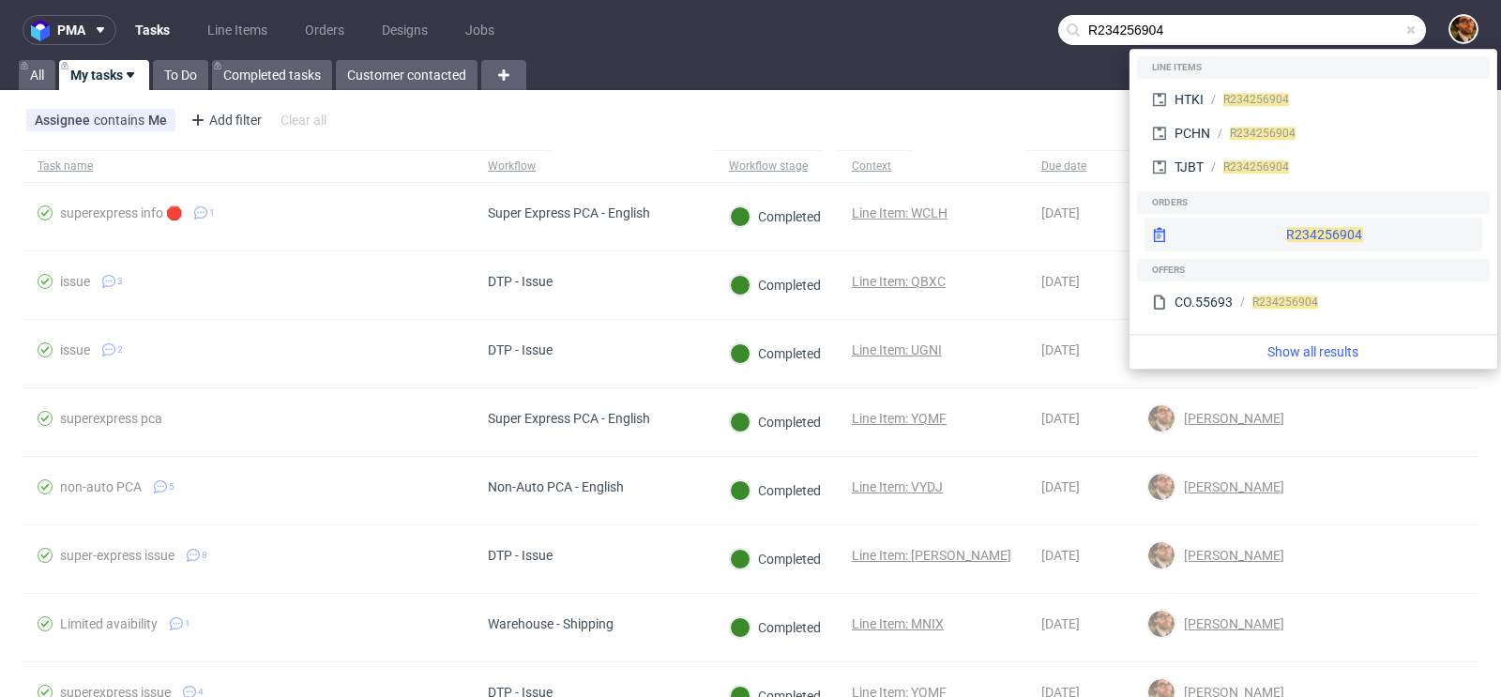
type input "R234256904"
click at [1285, 226] on div "R234256904" at bounding box center [1314, 235] width 338 height 34
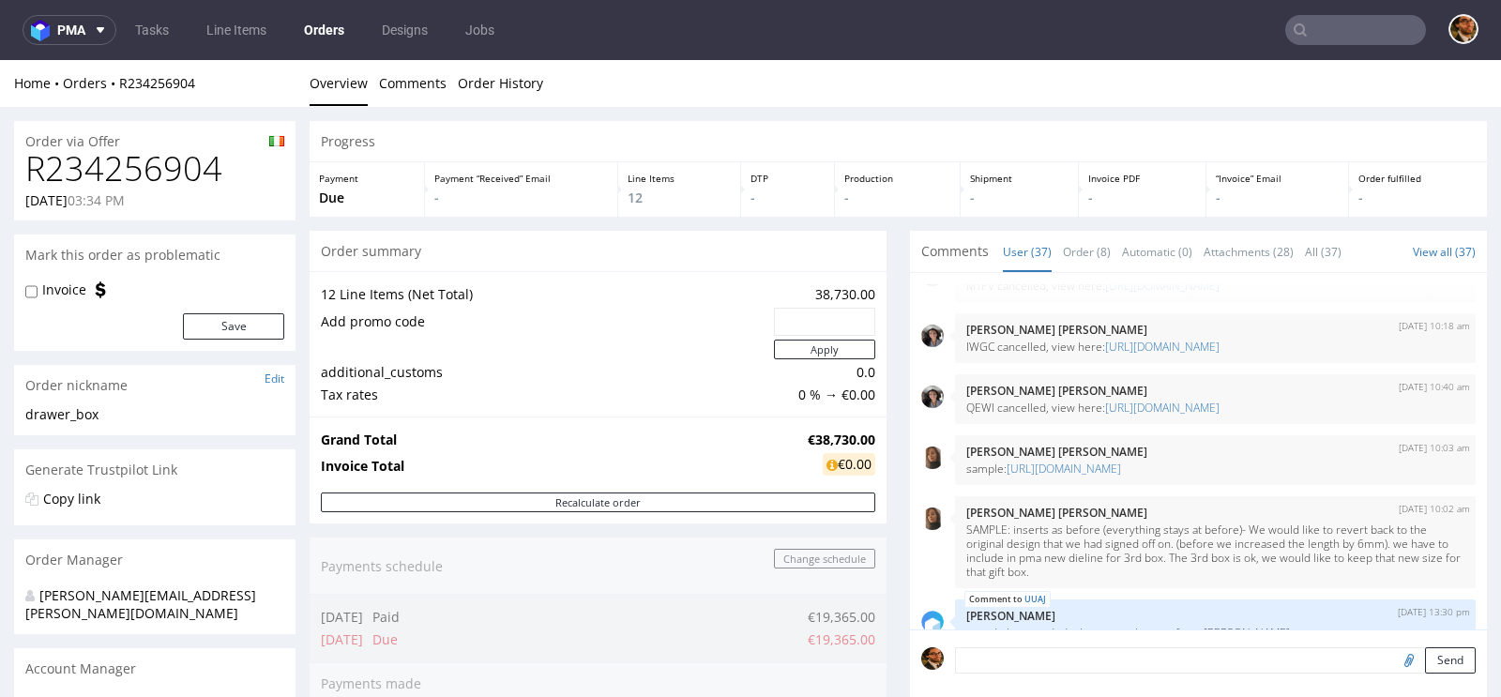
scroll to position [353, 0]
click at [984, 396] on p "Moreno Martinez Cristina" at bounding box center [1216, 389] width 498 height 14
click at [937, 422] on div "28th Aug 25 | 10:40 am Moreno Martinez Cristina QEWI cancelled, view here: http…" at bounding box center [1198, 398] width 555 height 50
click at [924, 406] on img at bounding box center [932, 395] width 23 height 23
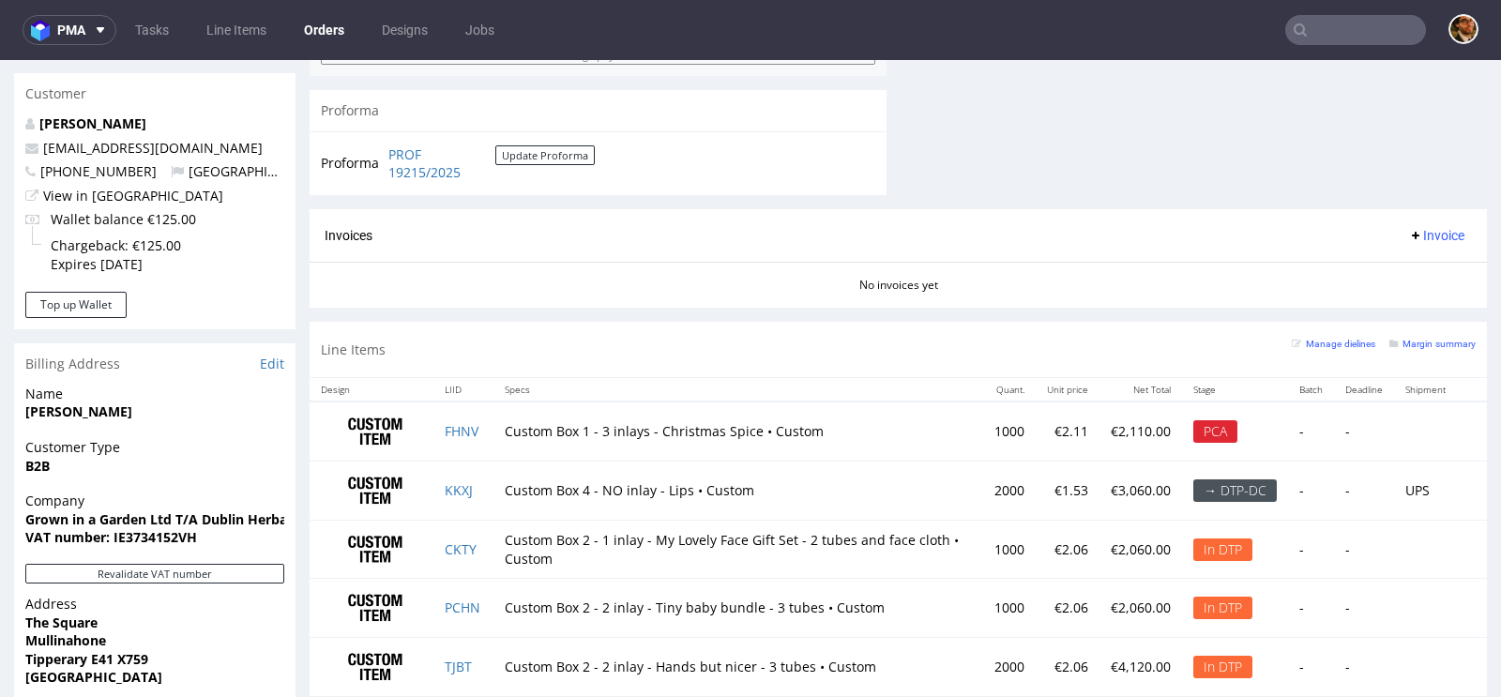
scroll to position [2, 0]
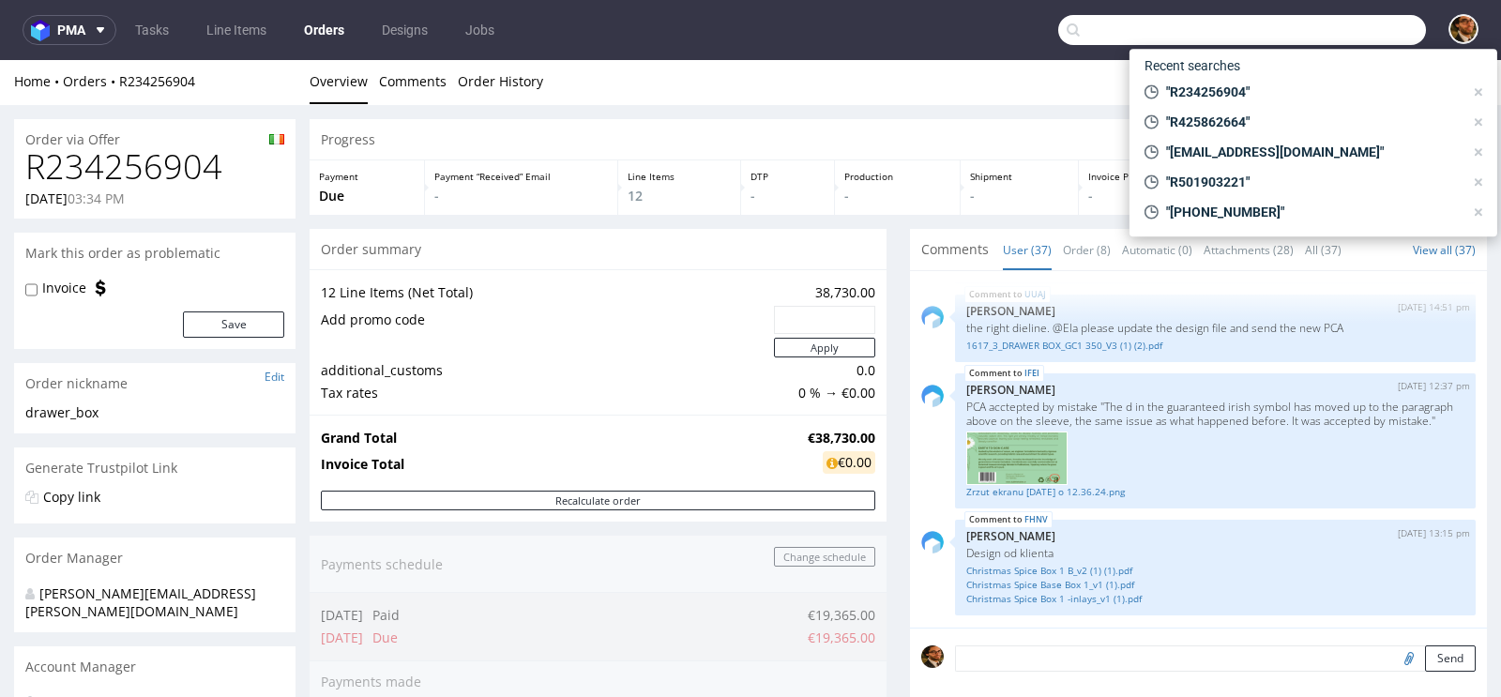
click at [1320, 23] on input "text" at bounding box center [1242, 30] width 368 height 30
paste input "R234256904"
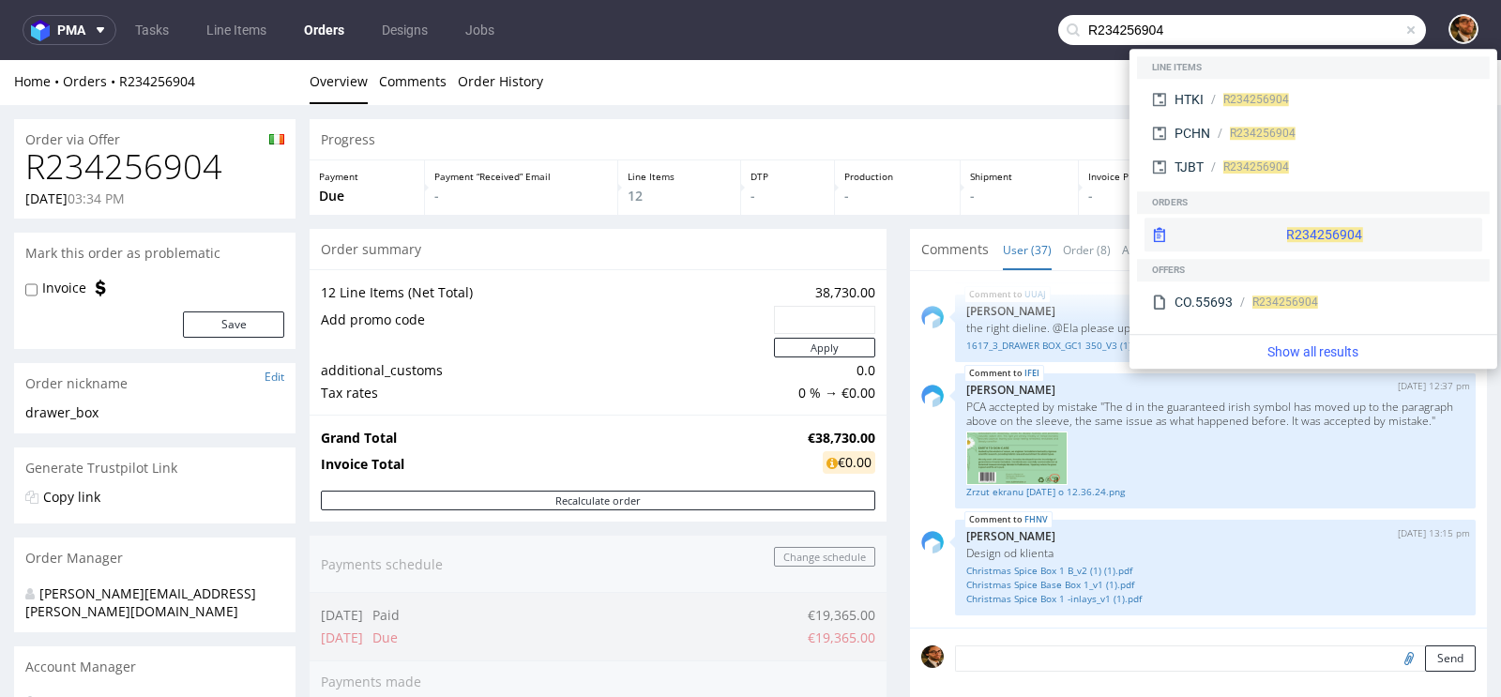
type input "R234256904"
click at [1312, 232] on div "R234256904" at bounding box center [1314, 235] width 338 height 34
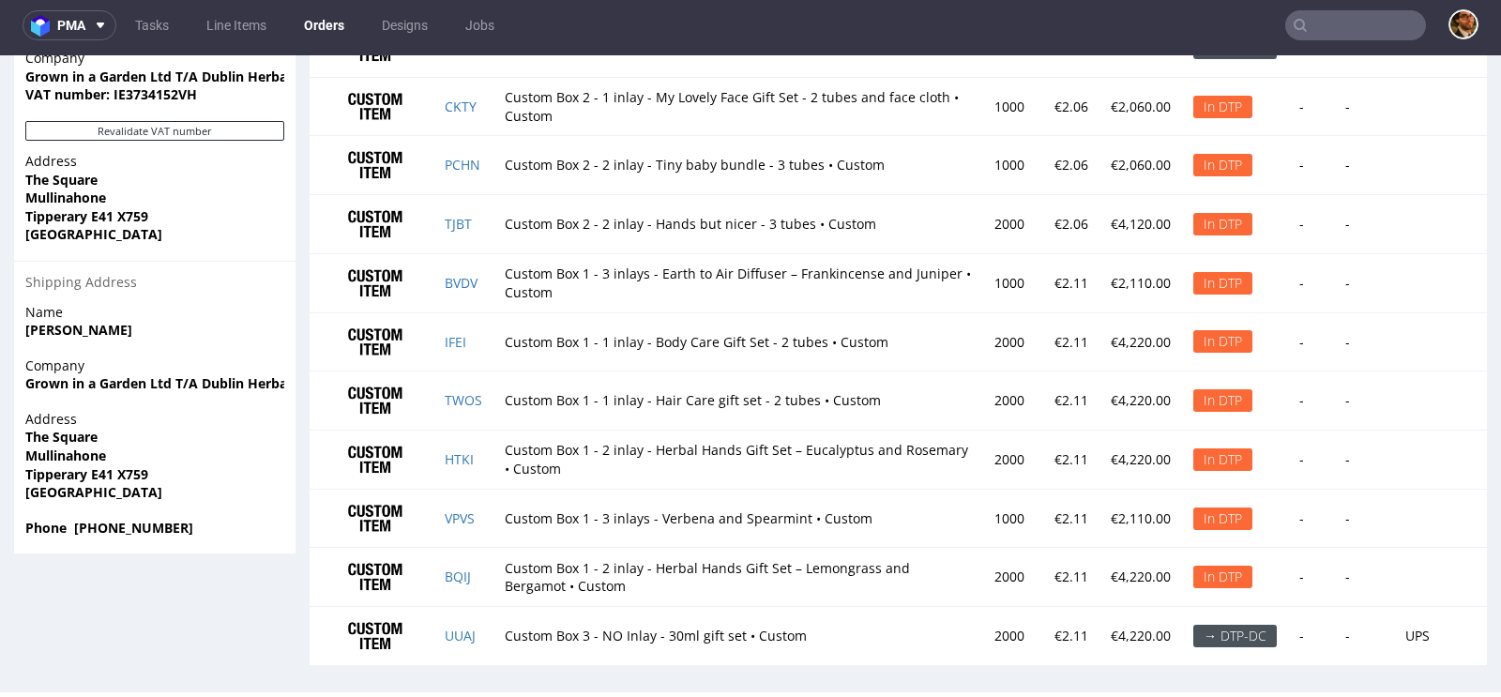
scroll to position [498, 0]
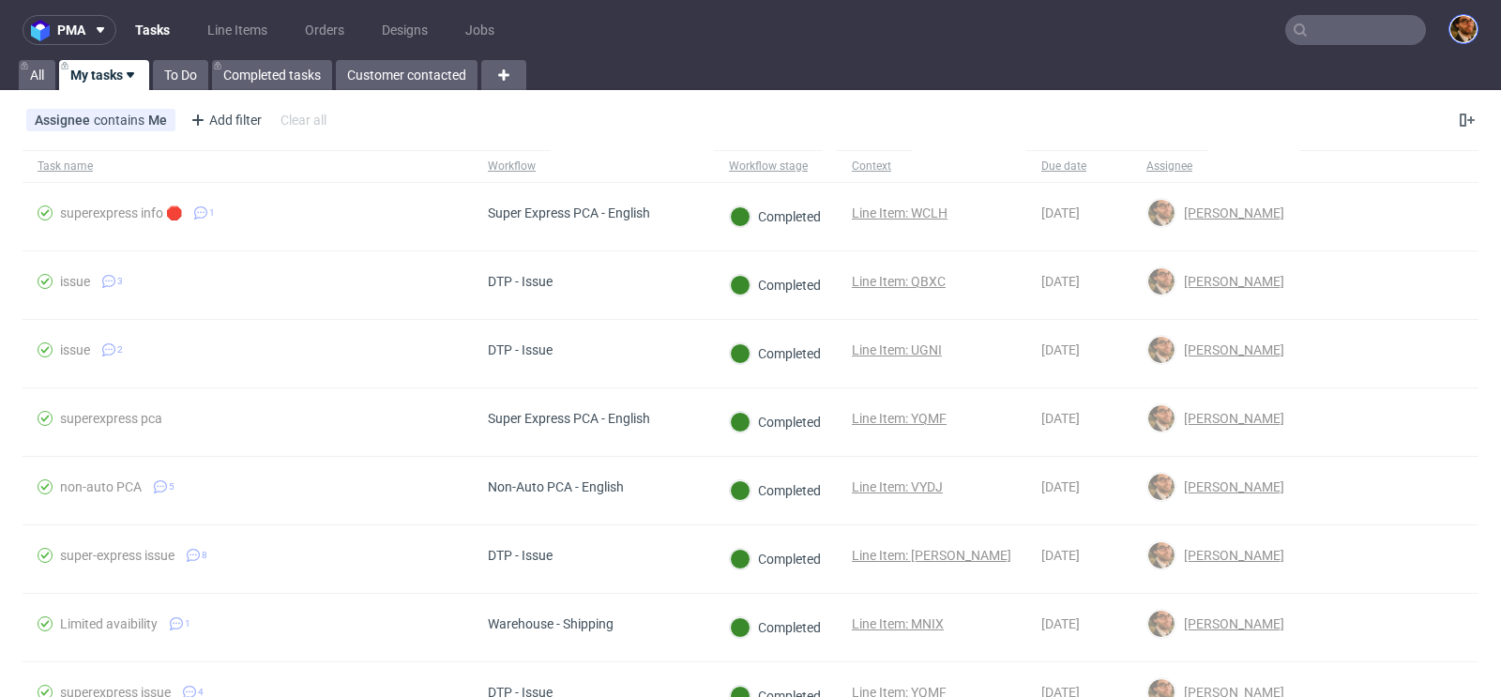
click at [1452, 27] on img at bounding box center [1464, 29] width 26 height 26
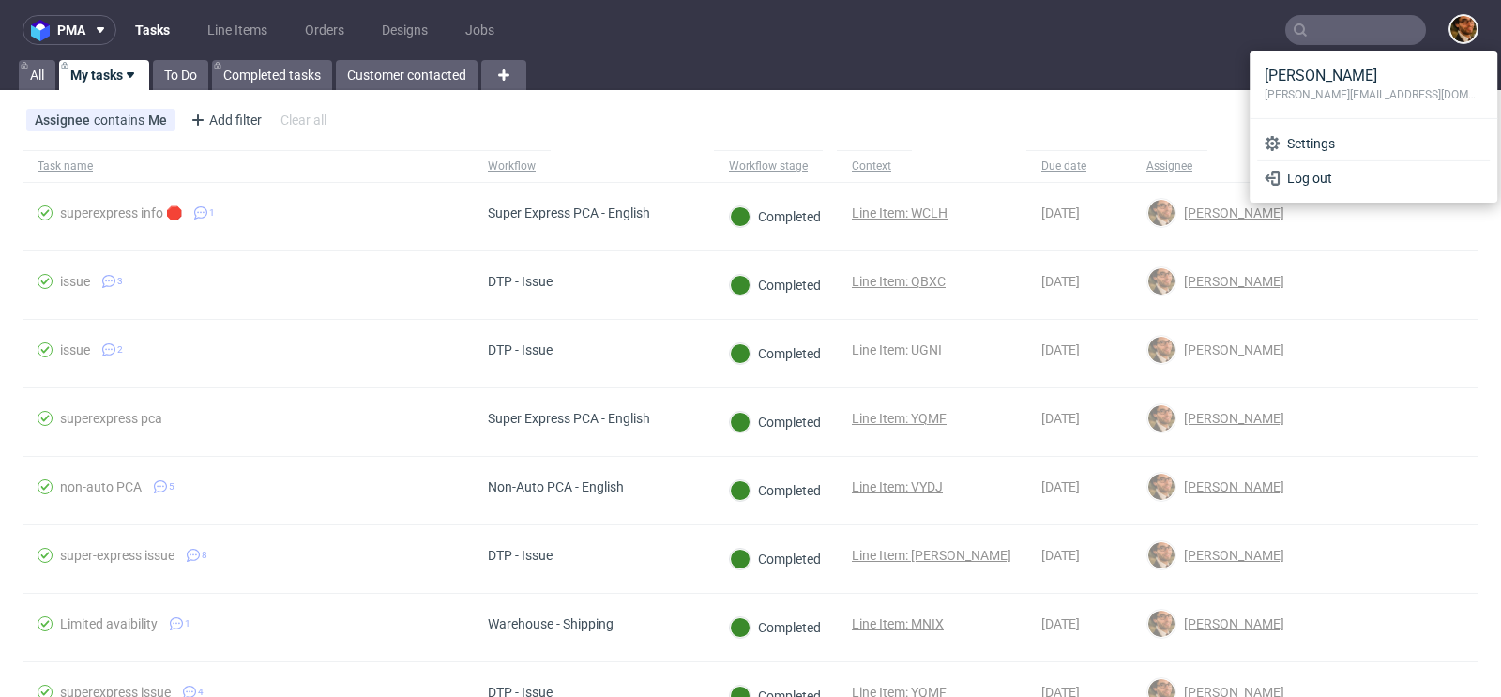
click at [1172, 35] on nav "pma Tasks Line Items Orders Designs Jobs" at bounding box center [750, 30] width 1501 height 60
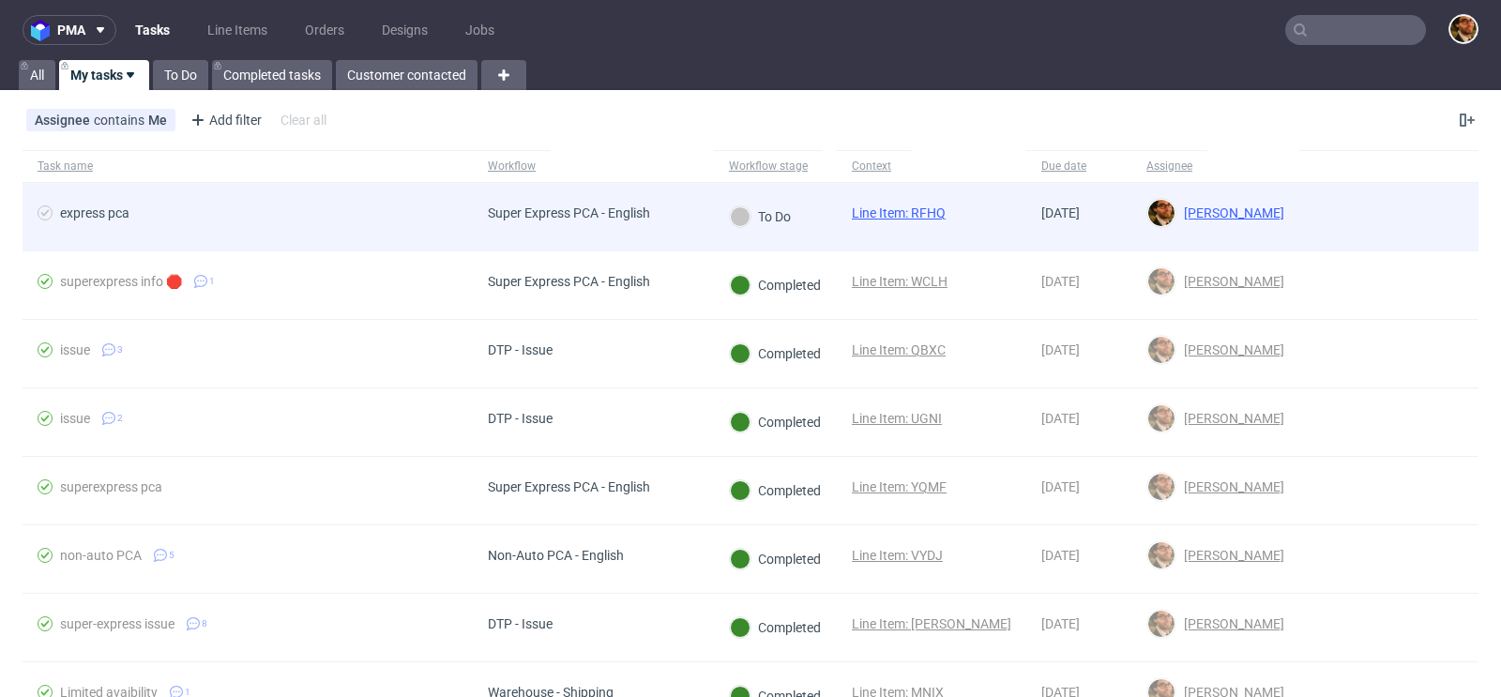
click at [668, 198] on div "Super Express PCA - English" at bounding box center [593, 217] width 241 height 69
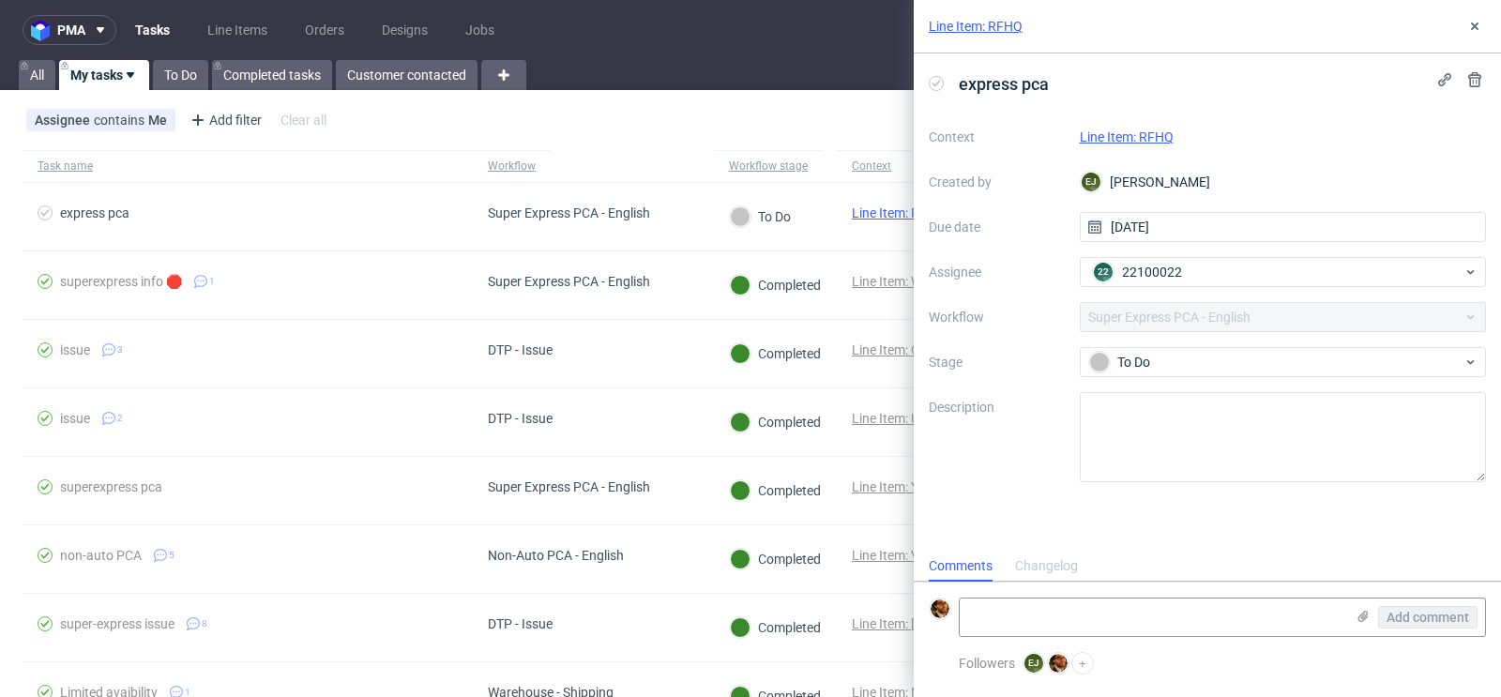
scroll to position [15, 0]
click at [1147, 131] on link "Line Item: RFHQ" at bounding box center [1127, 136] width 94 height 15
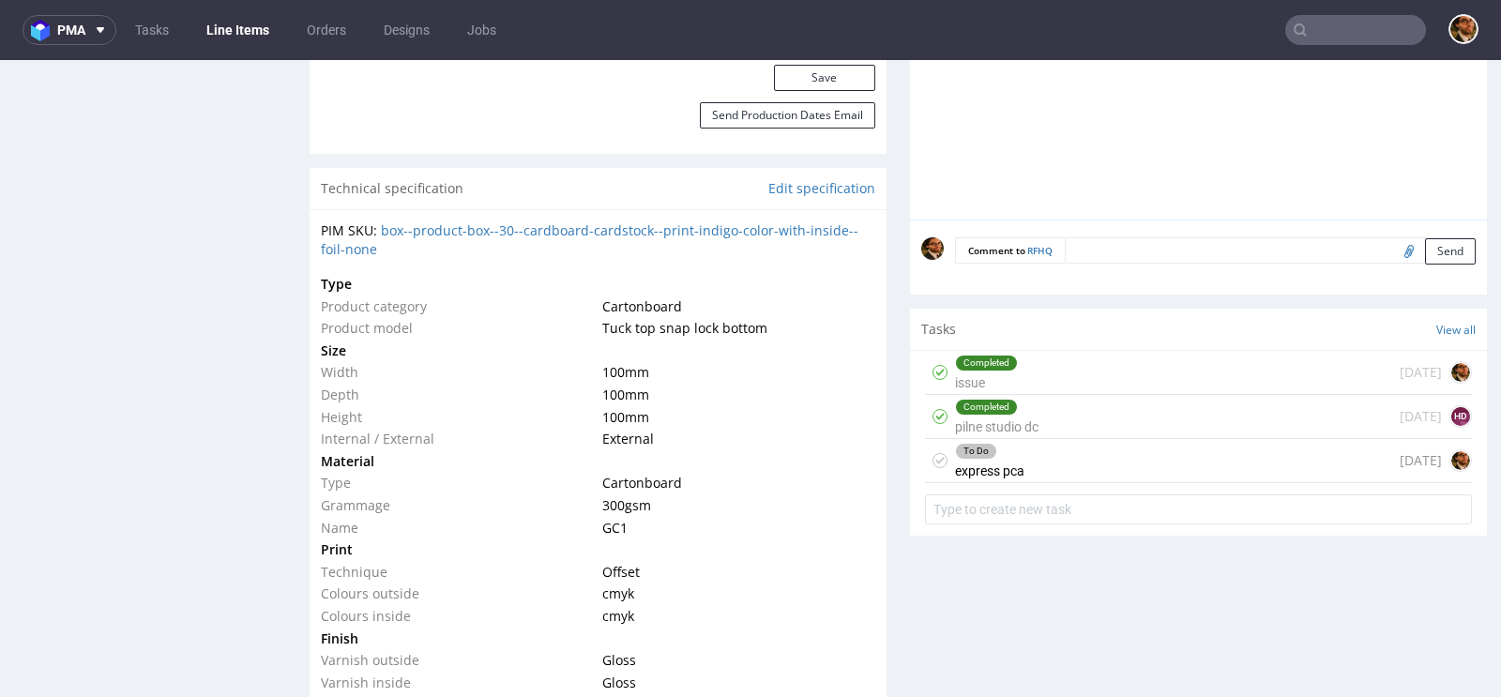
scroll to position [1185, 0]
click at [1096, 409] on div "Completed pilne studio dc 1 day ago HD" at bounding box center [1198, 414] width 547 height 44
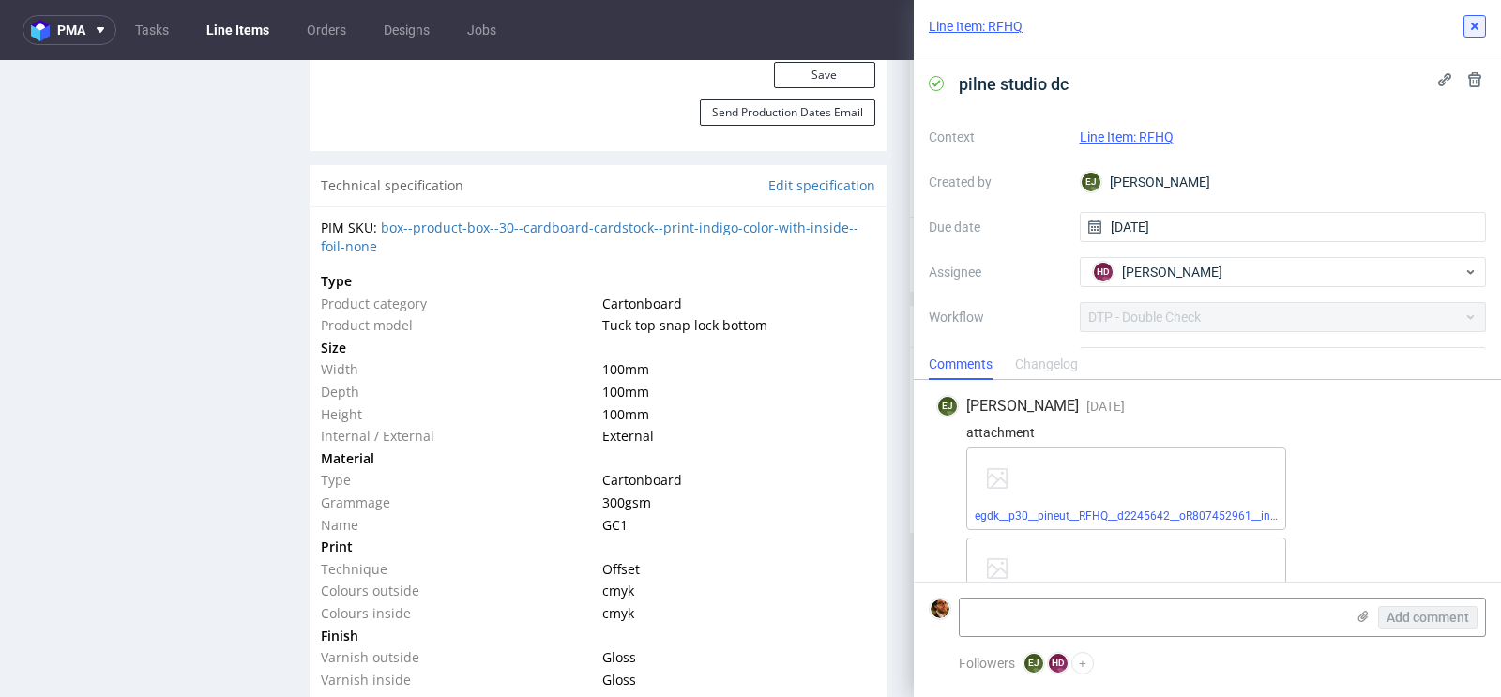
click at [1470, 24] on icon at bounding box center [1475, 26] width 15 height 15
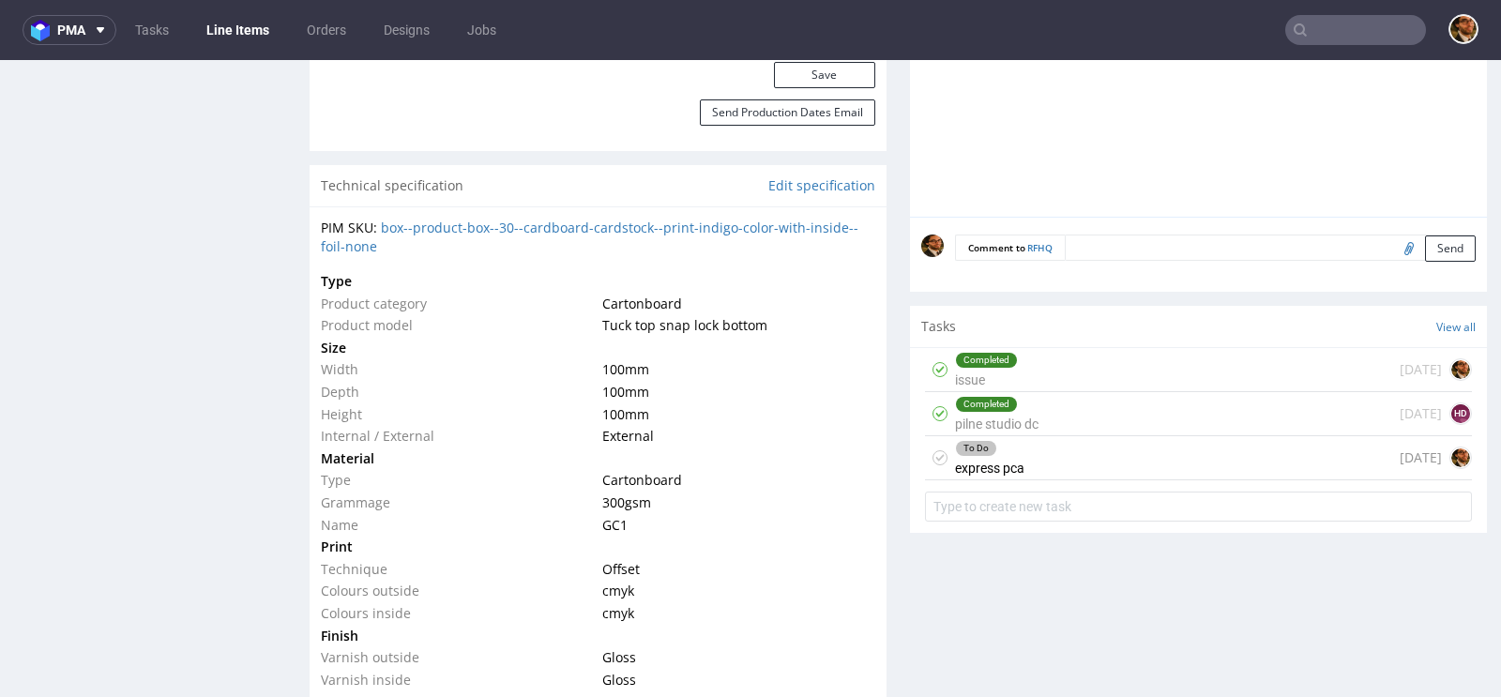
click at [1176, 448] on div "To Do express pca today" at bounding box center [1198, 458] width 547 height 44
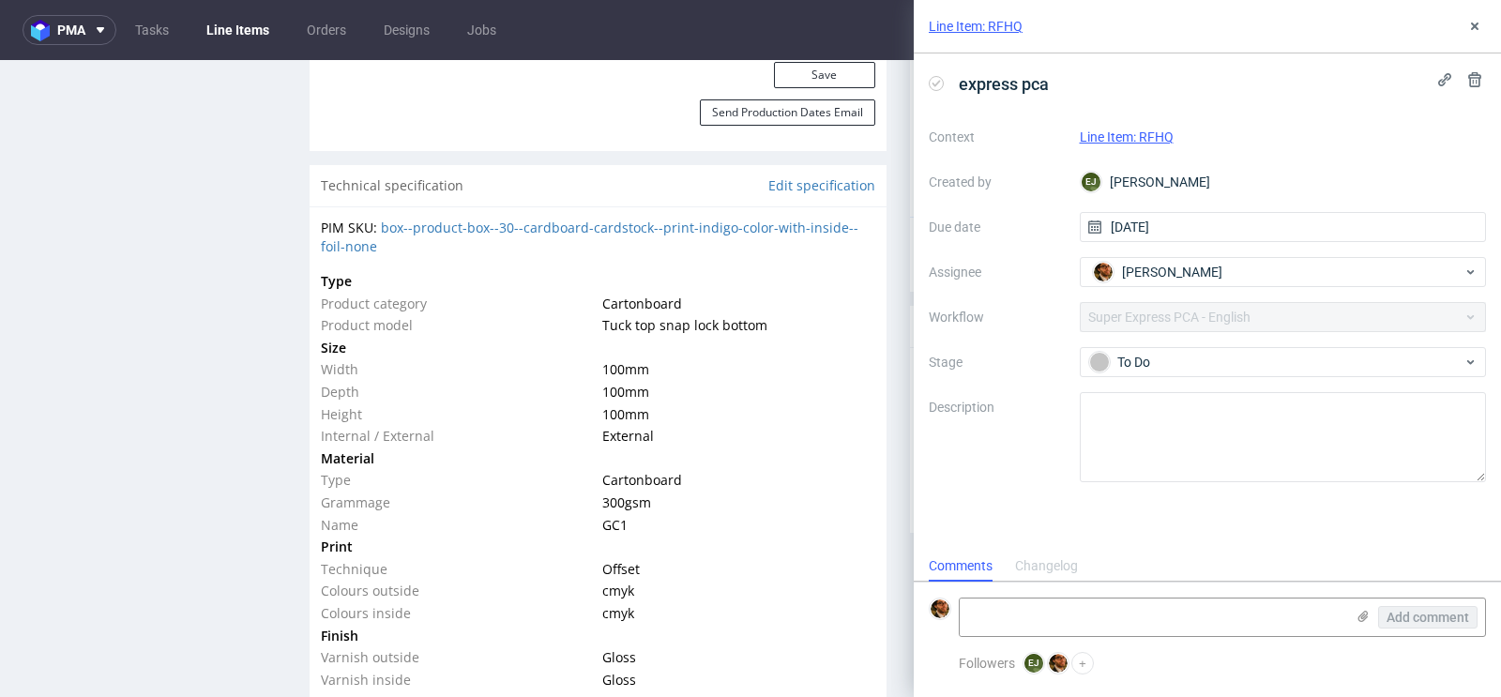
scroll to position [15, 0]
click at [1478, 30] on icon at bounding box center [1475, 26] width 15 height 15
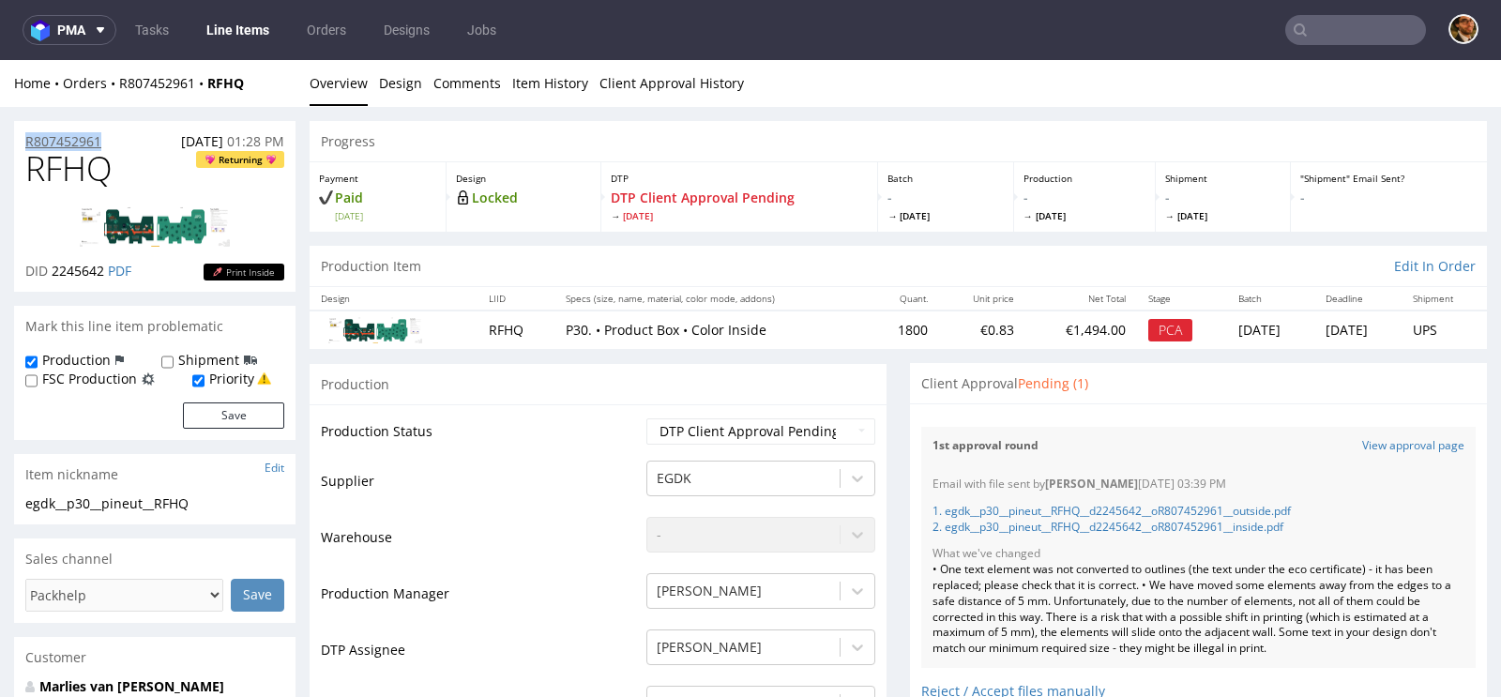
drag, startPoint x: 117, startPoint y: 140, endPoint x: 25, endPoint y: 142, distance: 92.0
click at [25, 142] on div "R807452961 22.08.2025 01:28 PM" at bounding box center [155, 136] width 282 height 30
copy p "R807452961"
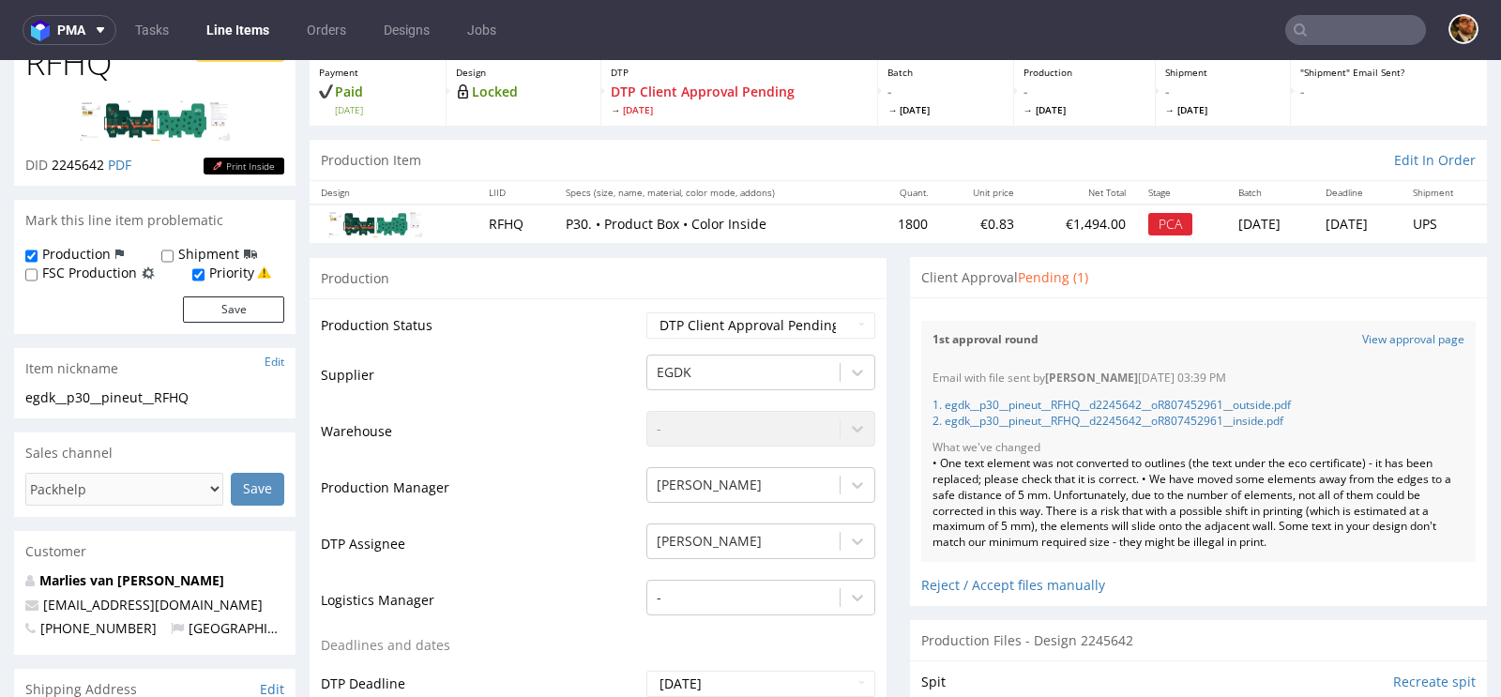
scroll to position [254, 0]
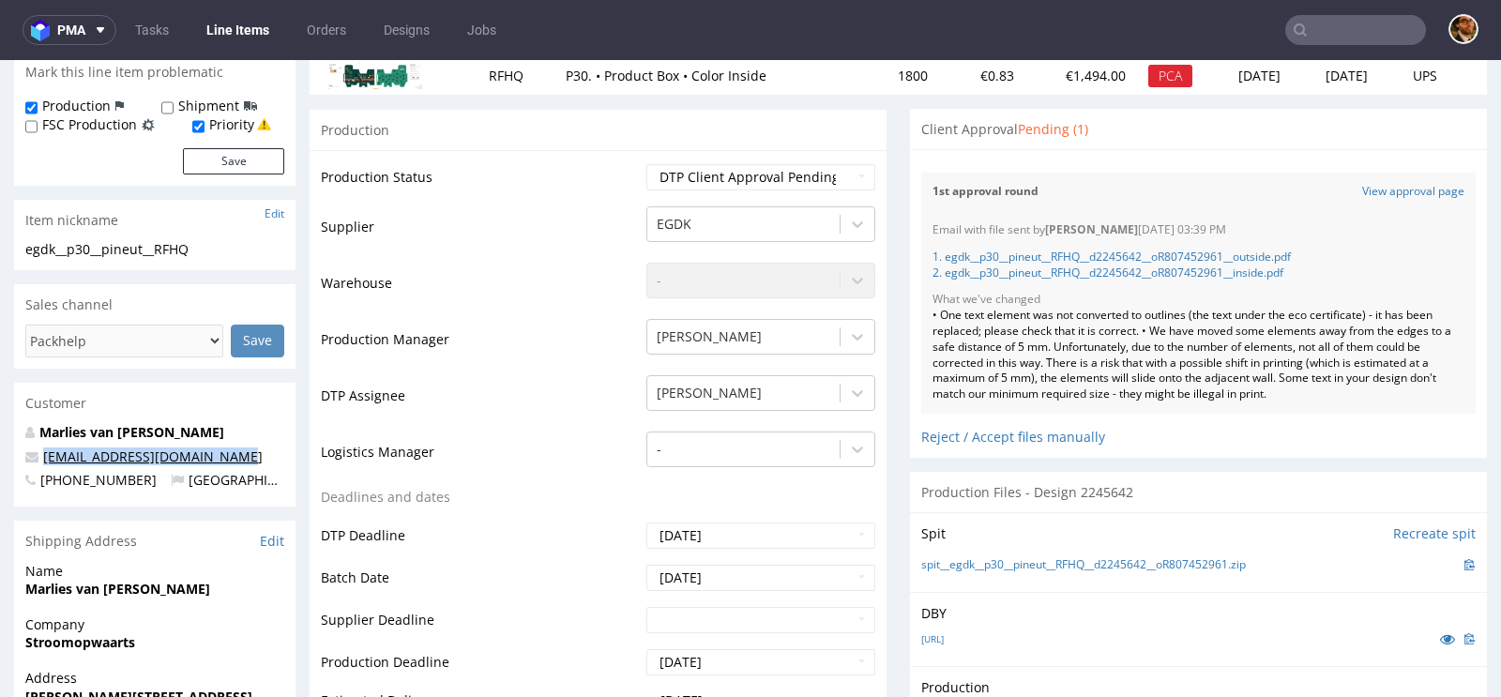
drag, startPoint x: 242, startPoint y: 453, endPoint x: 43, endPoint y: 454, distance: 198.9
click at [43, 454] on p "producties@foodinconcept.nl" at bounding box center [154, 457] width 259 height 19
copy link "producties@foodinconcept.nl"
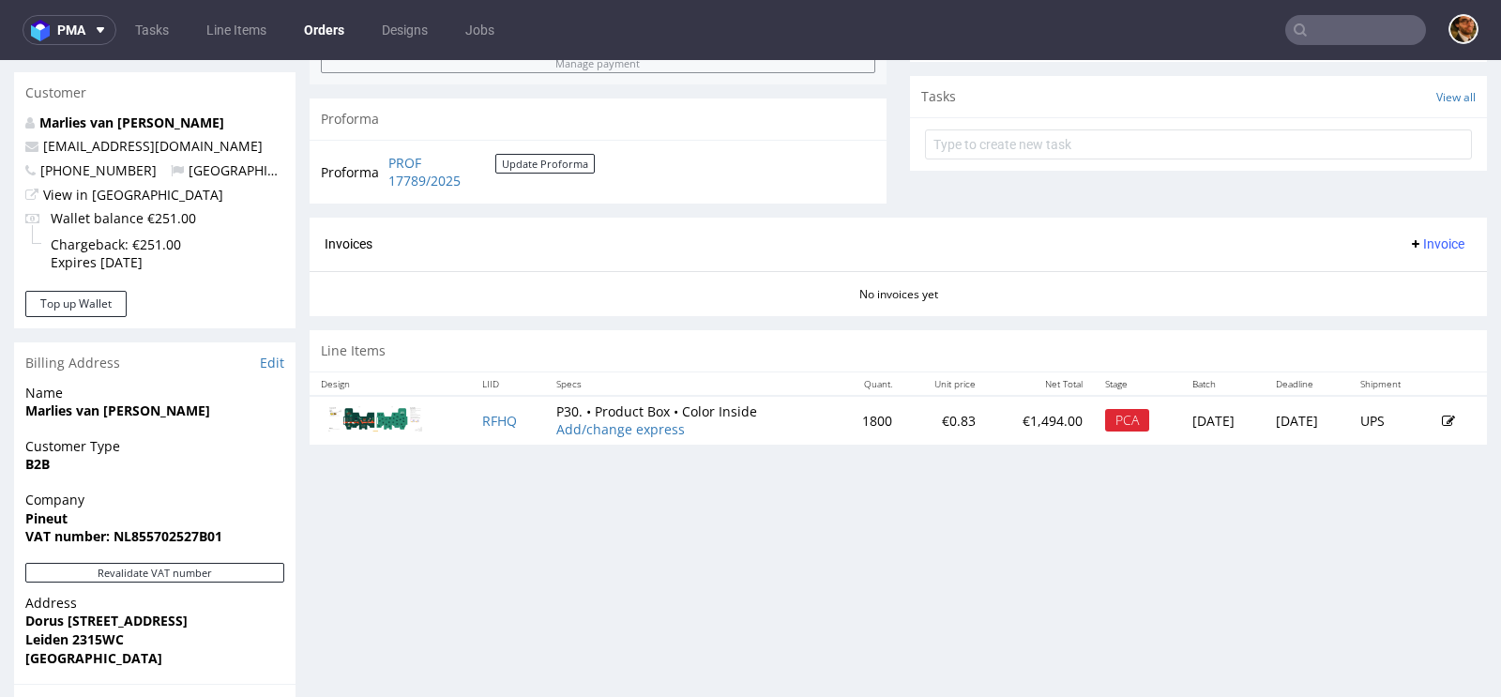
scroll to position [667, 0]
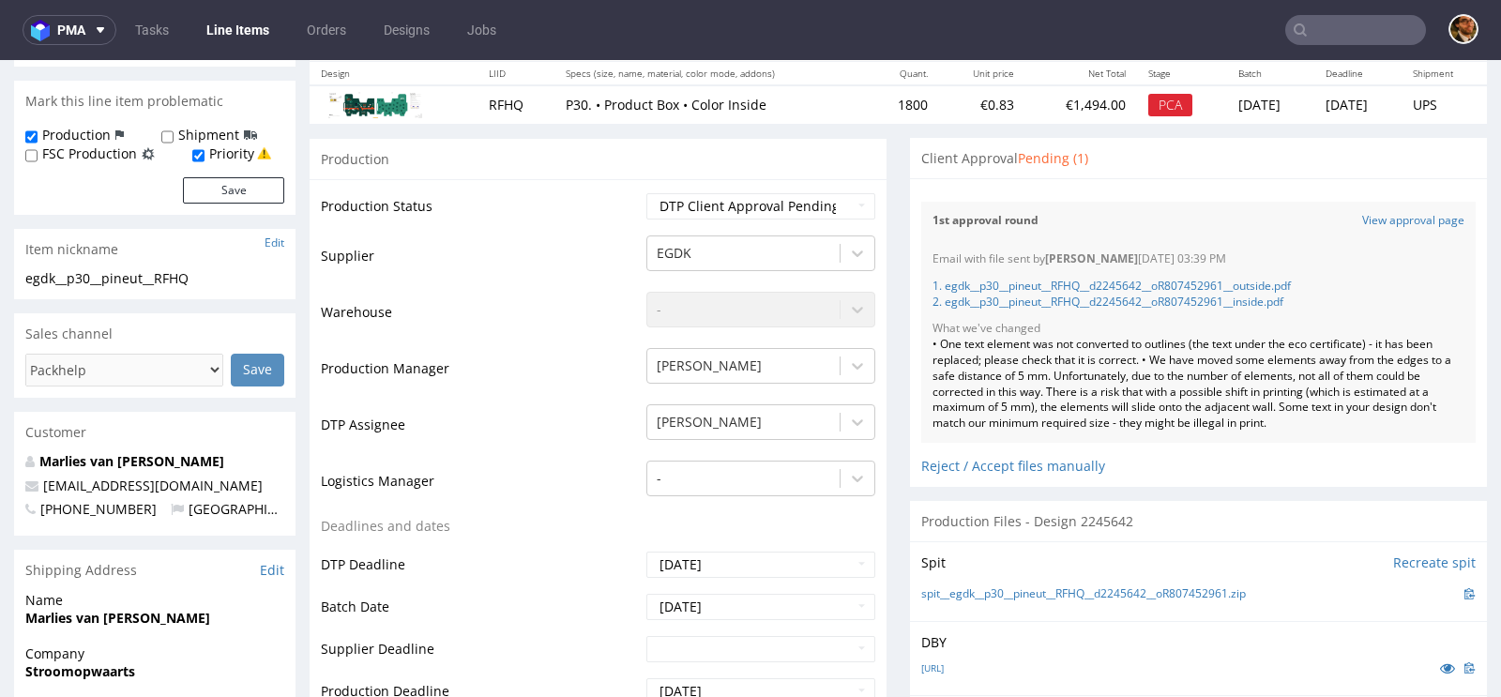
scroll to position [226, 0]
click at [1050, 463] on div "Reject / Accept files manually" at bounding box center [1198, 458] width 555 height 33
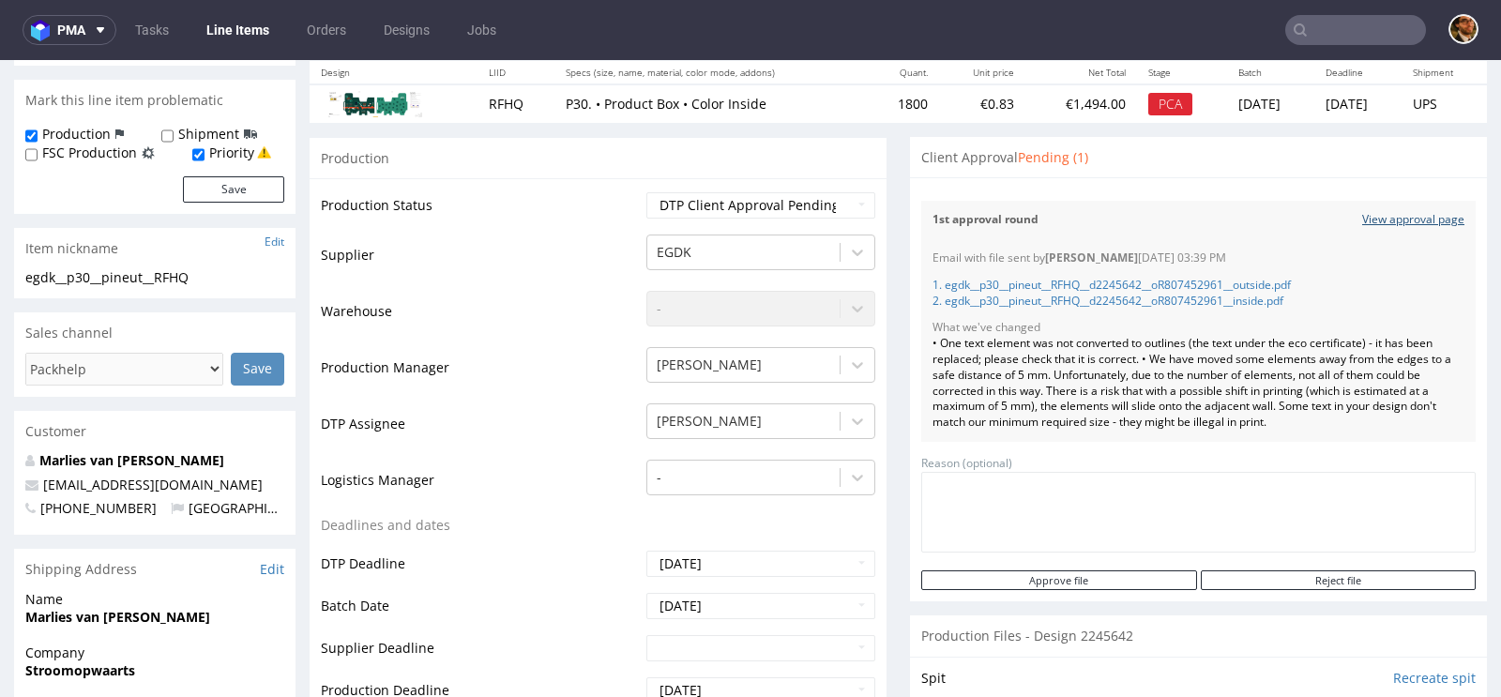
click at [1376, 217] on link "View approval page" at bounding box center [1414, 220] width 102 height 16
click at [1159, 283] on link "1. egdk__p30__pineut__RFHQ__d2245642__oR807452961__outside.pdf" at bounding box center [1112, 285] width 358 height 16
click at [1106, 299] on link "2. egdk__p30__pineut__RFHQ__d2245642__oR807452961__inside.pdf" at bounding box center [1108, 301] width 351 height 16
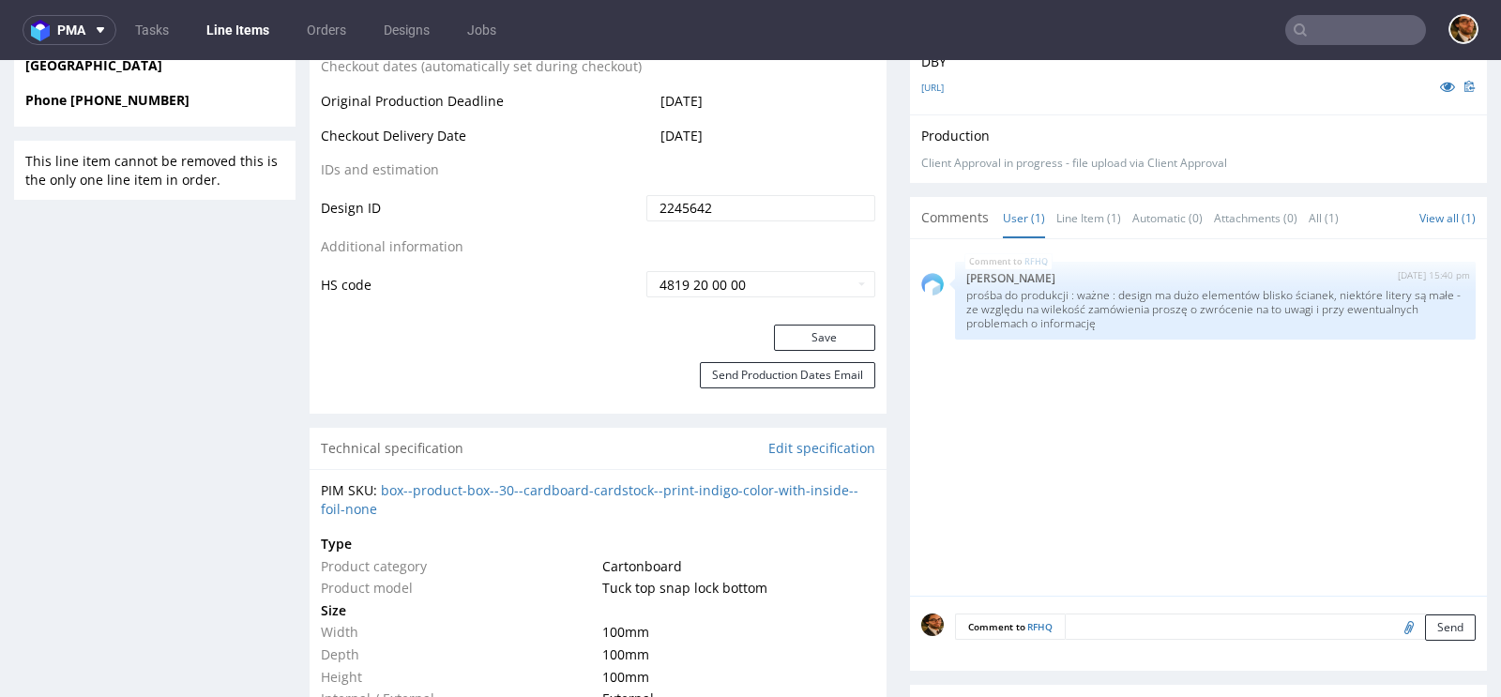
scroll to position [1329, 0]
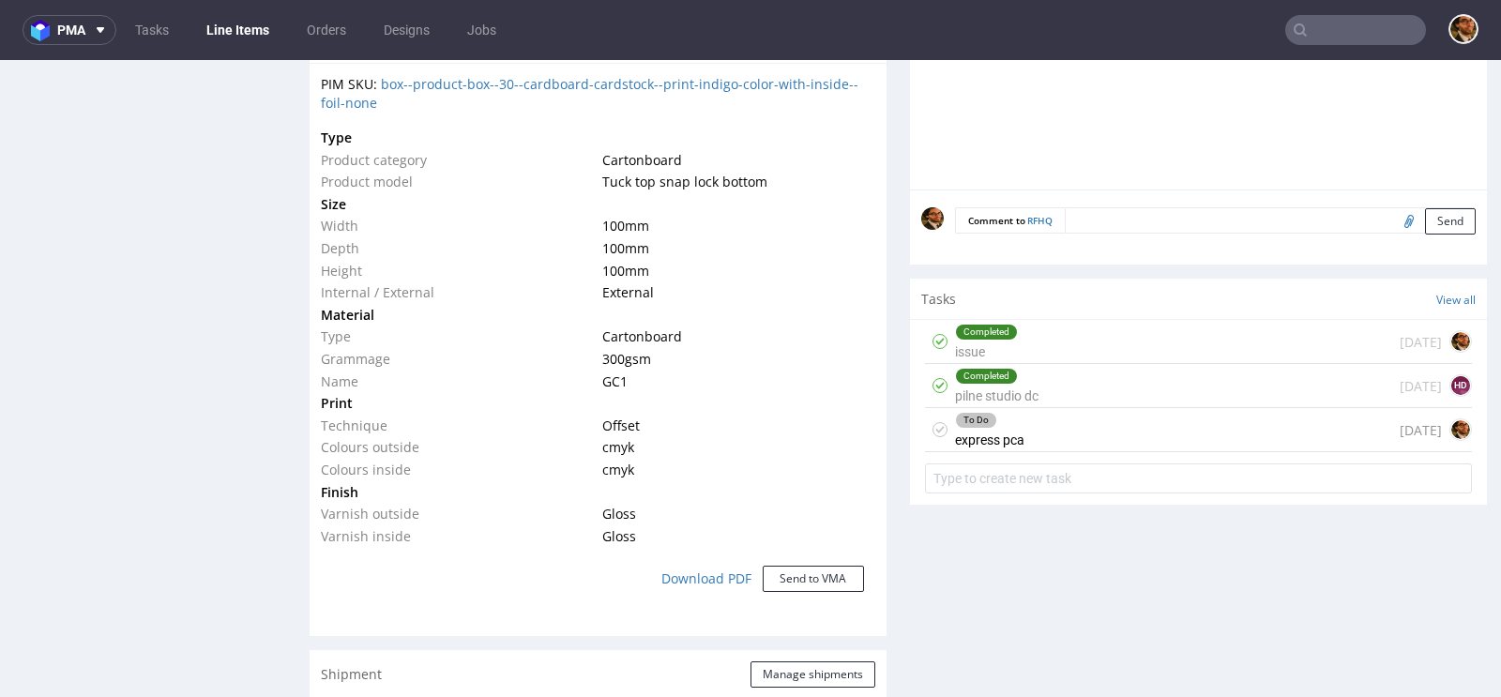
click at [1167, 436] on div "To Do express pca today" at bounding box center [1198, 430] width 547 height 44
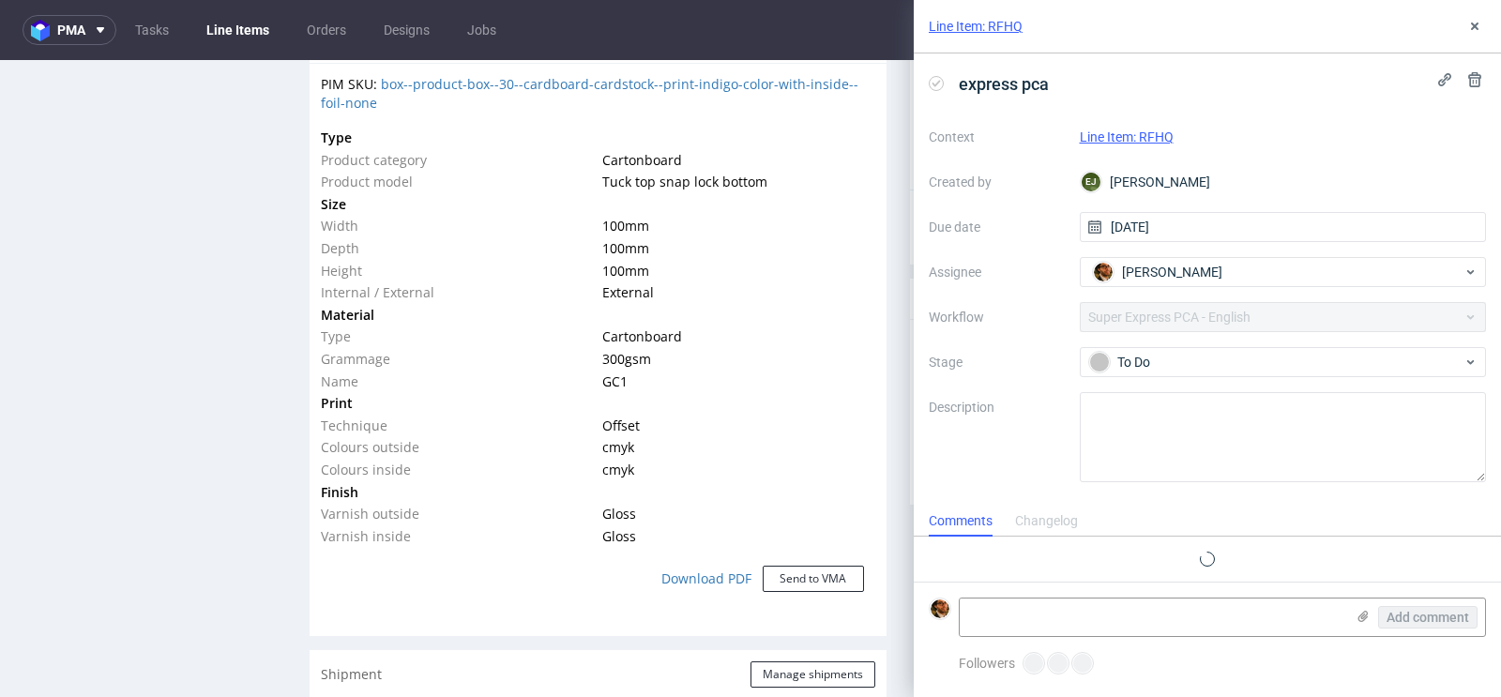
scroll to position [15, 0]
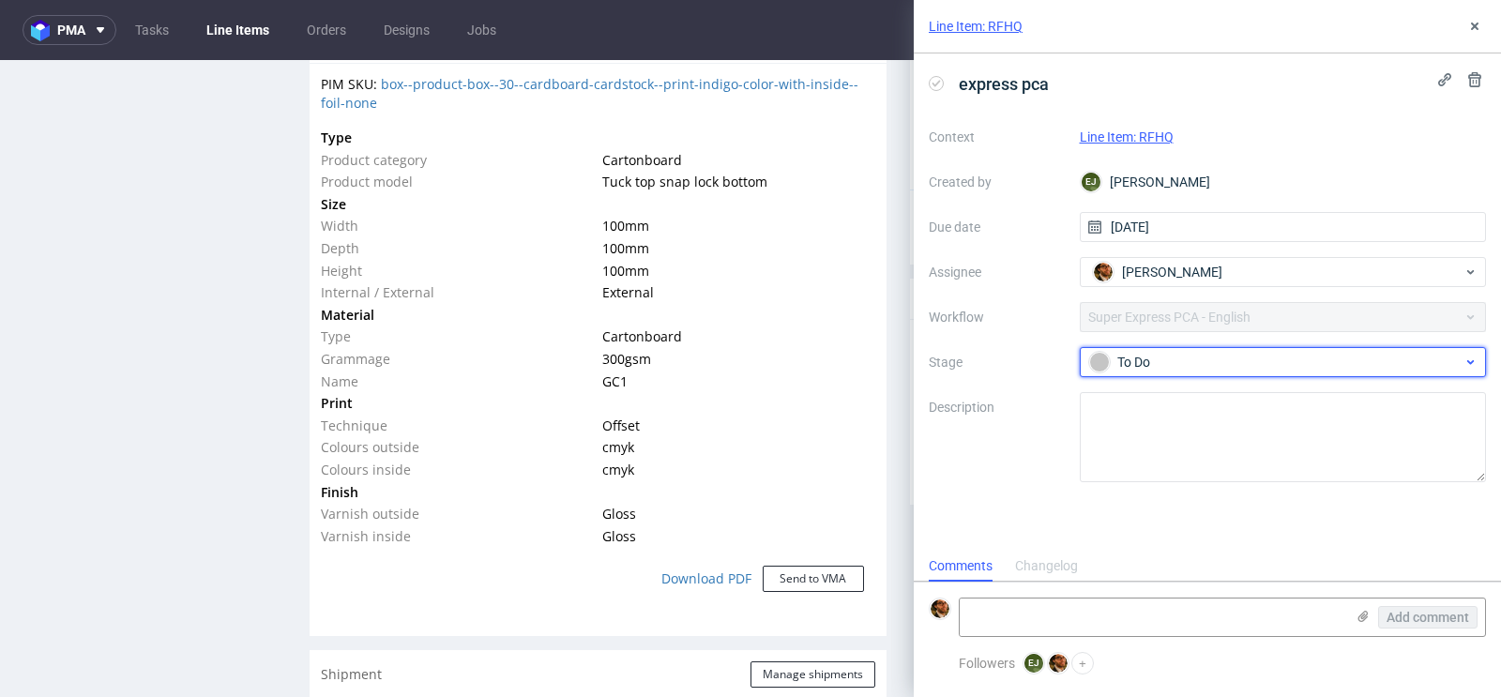
click at [1241, 357] on div "To Do" at bounding box center [1275, 362] width 373 height 21
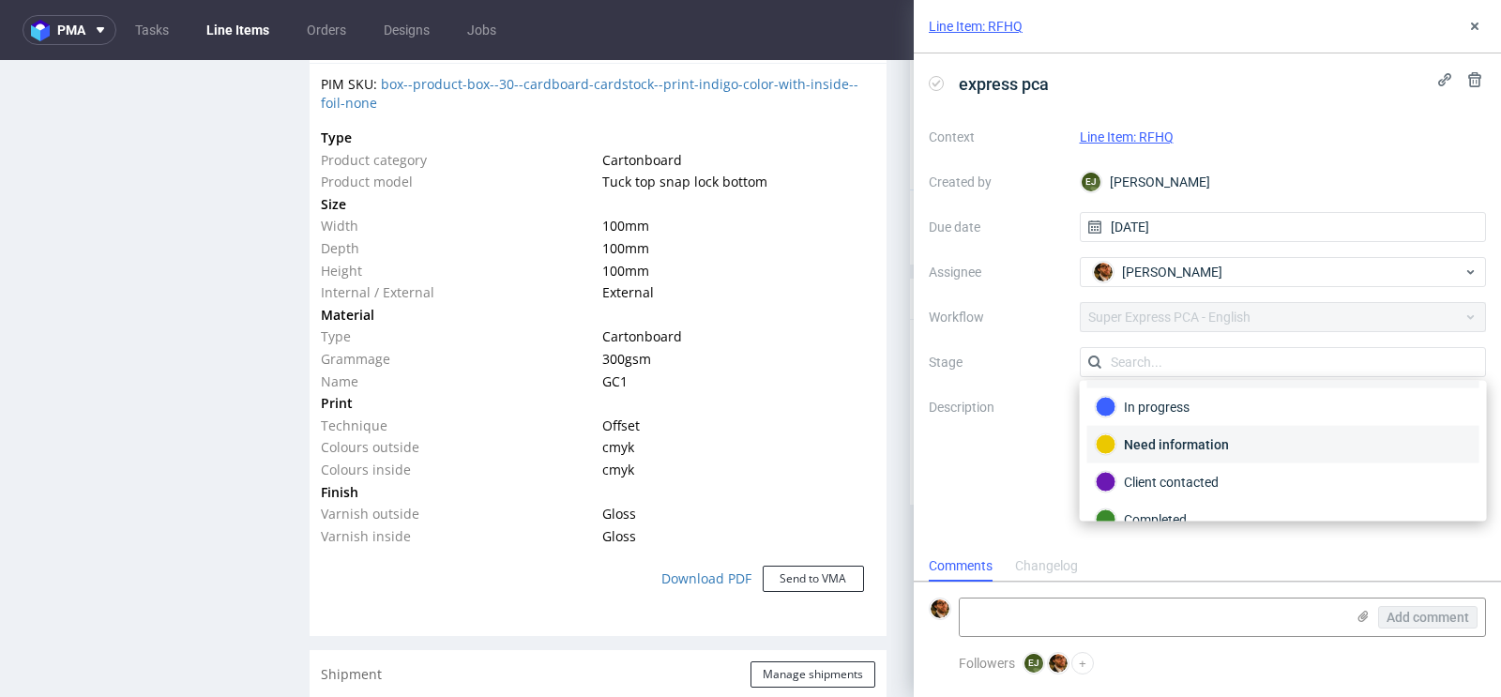
scroll to position [38, 0]
click at [1216, 478] on div "Client contacted" at bounding box center [1283, 481] width 375 height 21
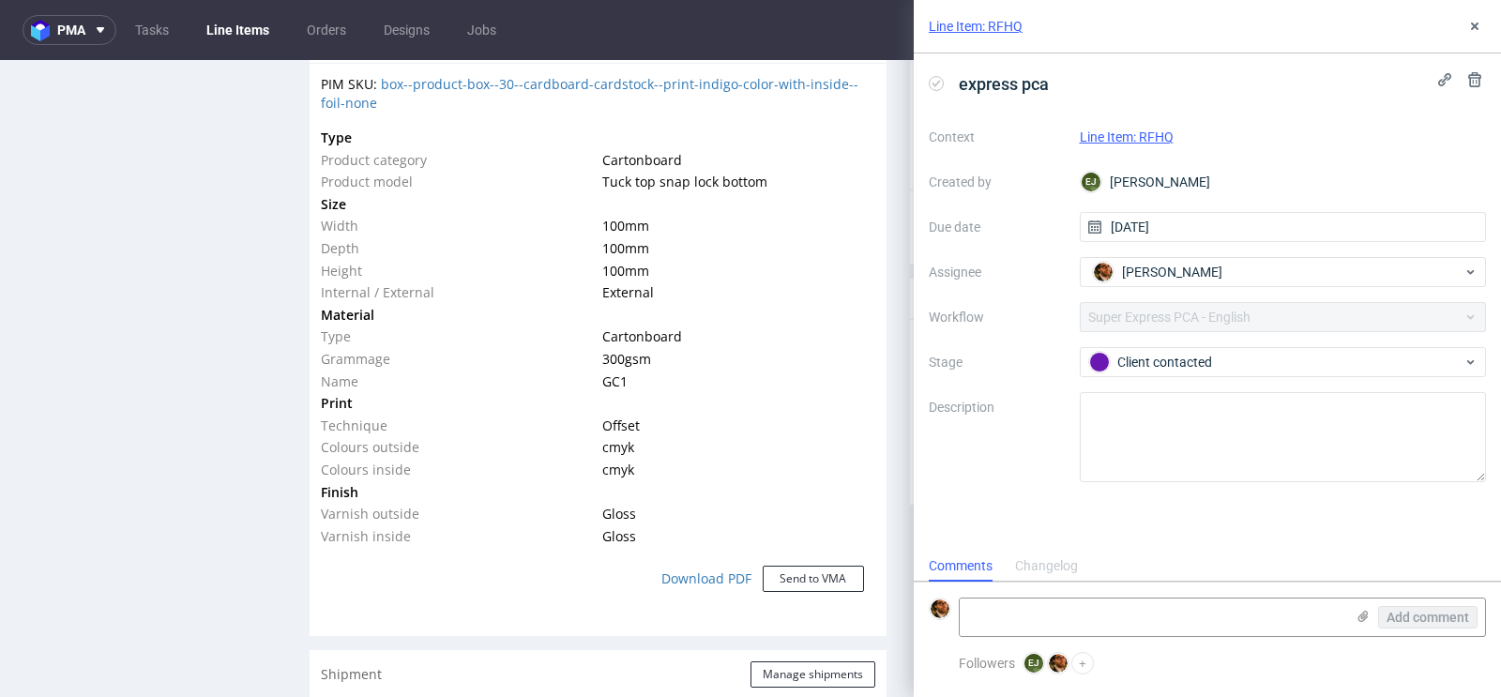
click at [1132, 130] on link "Line Item: RFHQ" at bounding box center [1127, 136] width 94 height 15
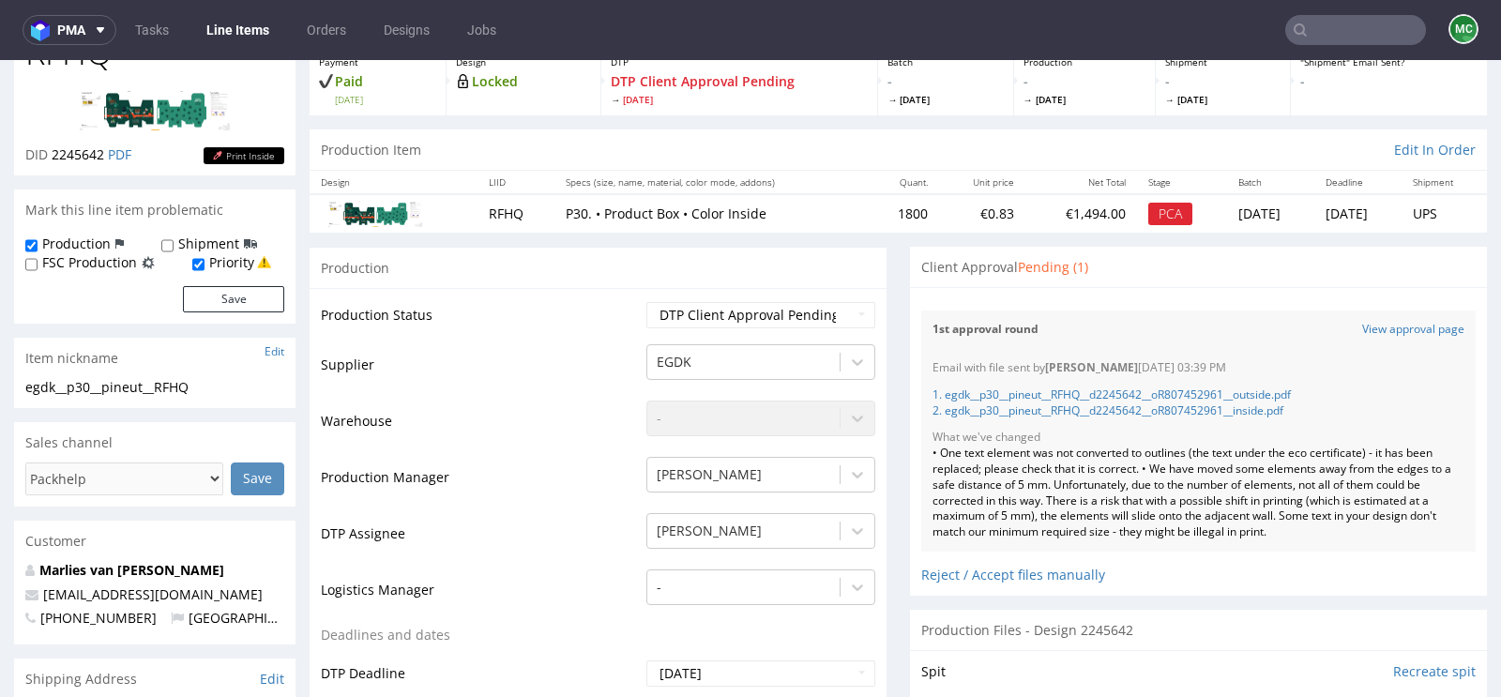
scroll to position [118, 0]
click at [851, 313] on select "Waiting for Artwork Waiting for Diecut Waiting for Mockup Waiting for DTP Waiti…" at bounding box center [761, 313] width 229 height 26
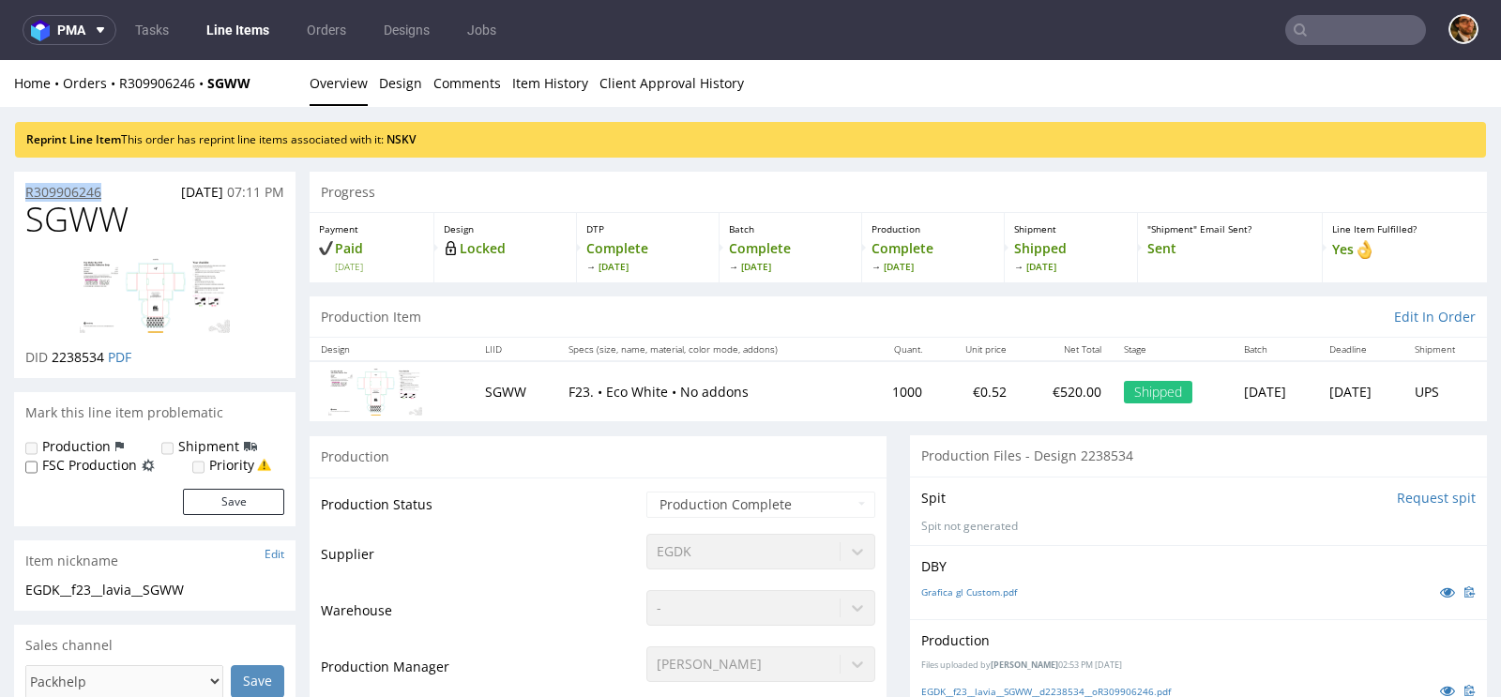
drag, startPoint x: 127, startPoint y: 189, endPoint x: 26, endPoint y: 193, distance: 100.5
click at [26, 193] on div "R309906246 15.07.2025 07:11 PM" at bounding box center [155, 187] width 282 height 30
copy p "R309906246"
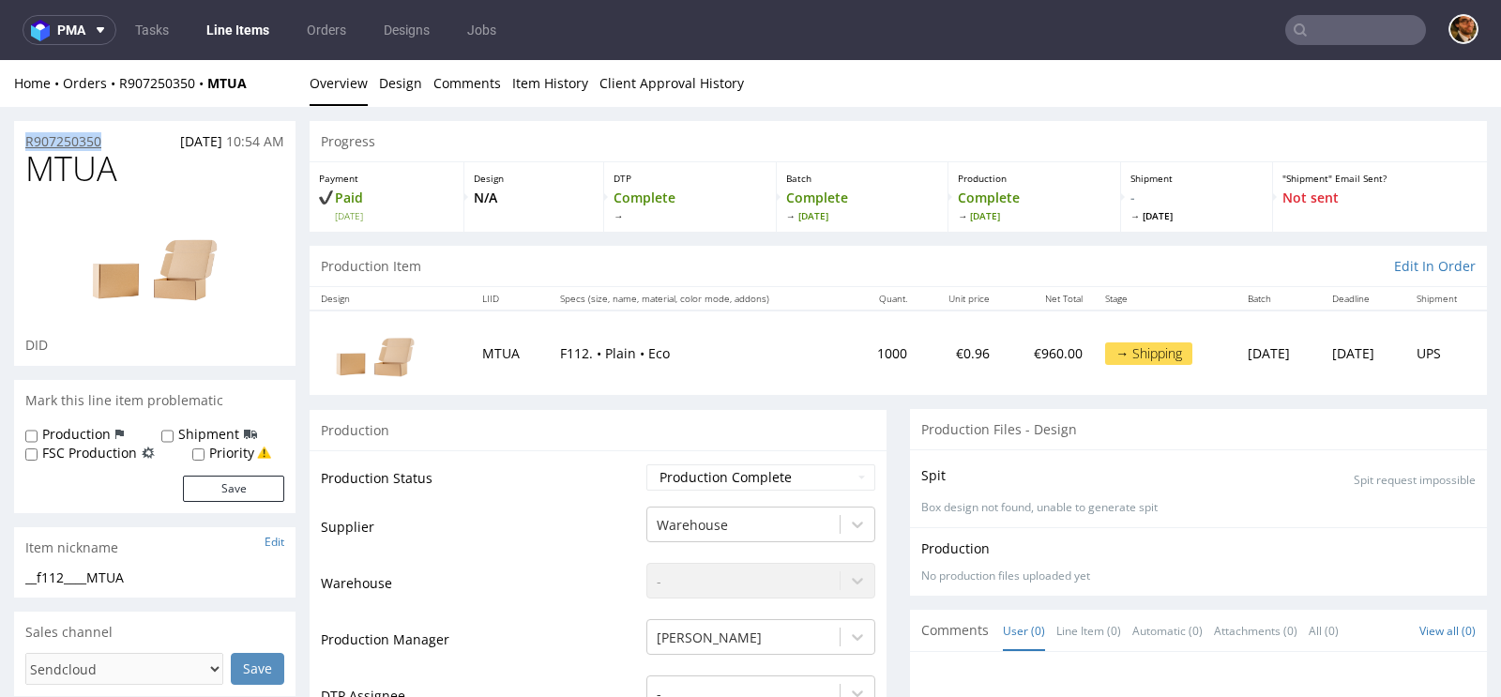
drag, startPoint x: 120, startPoint y: 138, endPoint x: 25, endPoint y: 142, distance: 94.8
click at [25, 142] on div "R907250350 [DATE] 10:54 AM" at bounding box center [155, 136] width 282 height 30
copy p "R907250350"
